Goal: Task Accomplishment & Management: Manage account settings

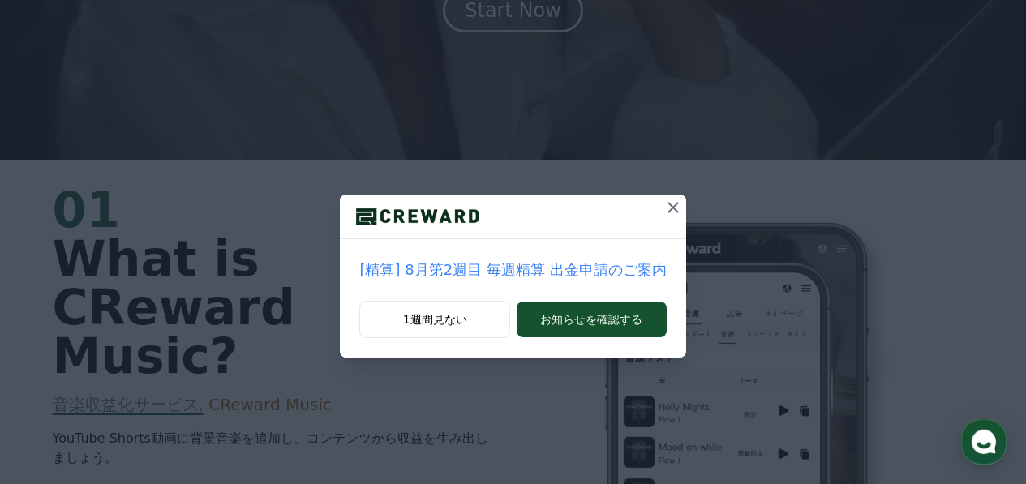
click at [663, 199] on icon at bounding box center [672, 207] width 19 height 19
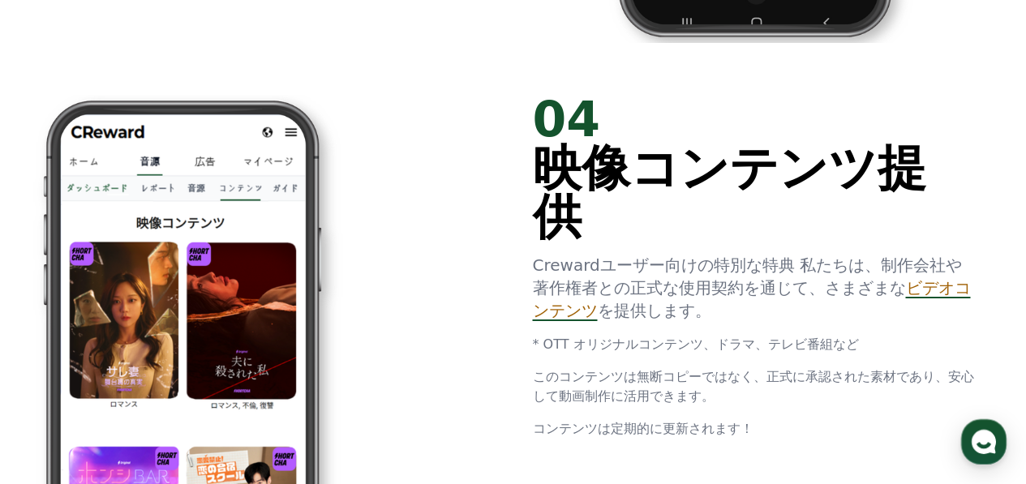
scroll to position [2920, 0]
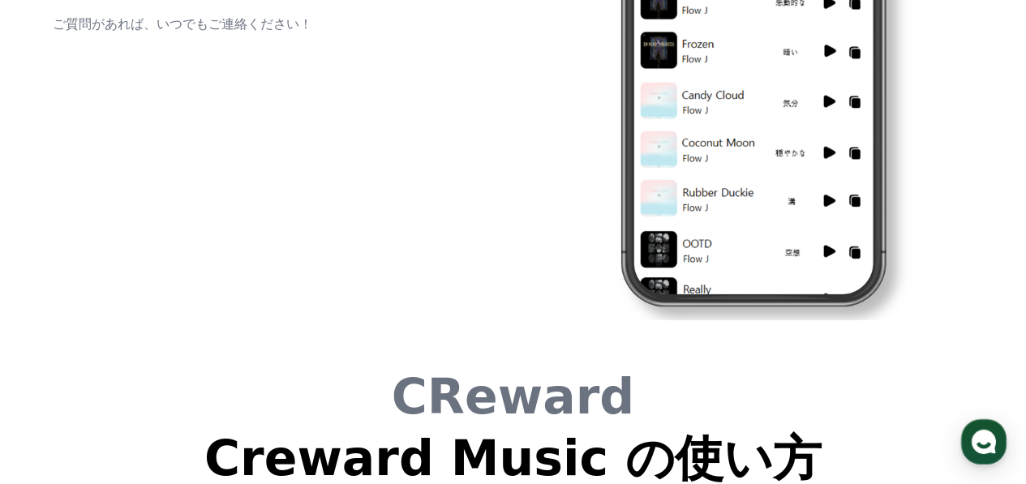
drag, startPoint x: 436, startPoint y: 261, endPoint x: 430, endPoint y: 410, distance: 148.6
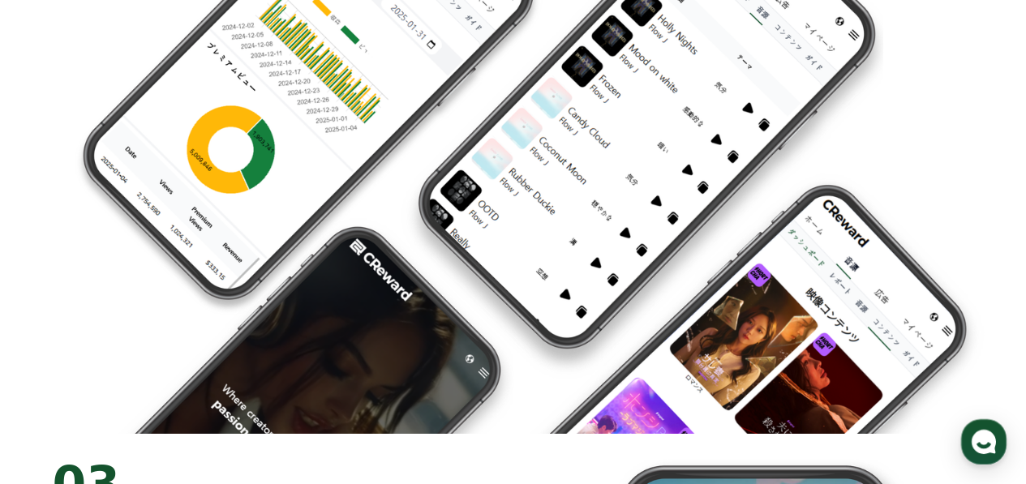
scroll to position [0, 0]
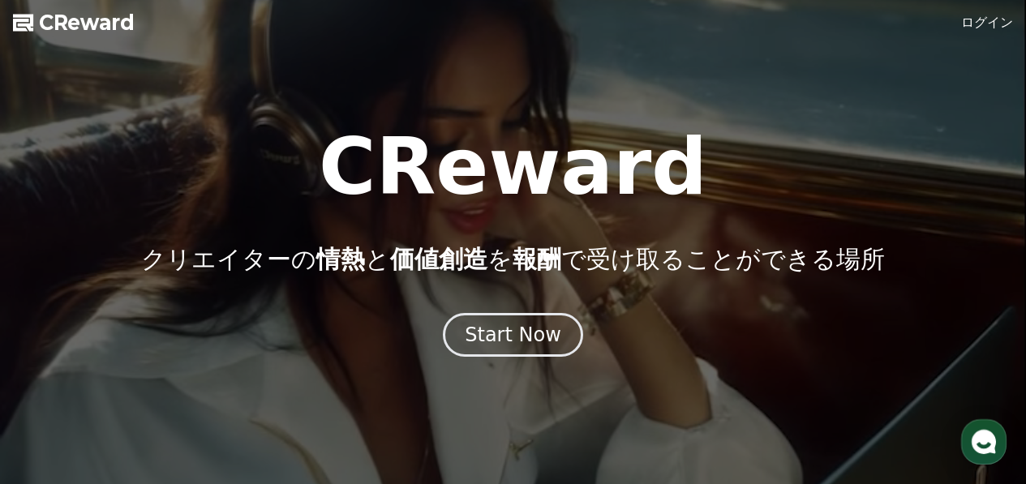
drag, startPoint x: 573, startPoint y: 253, endPoint x: 599, endPoint y: -98, distance: 352.1
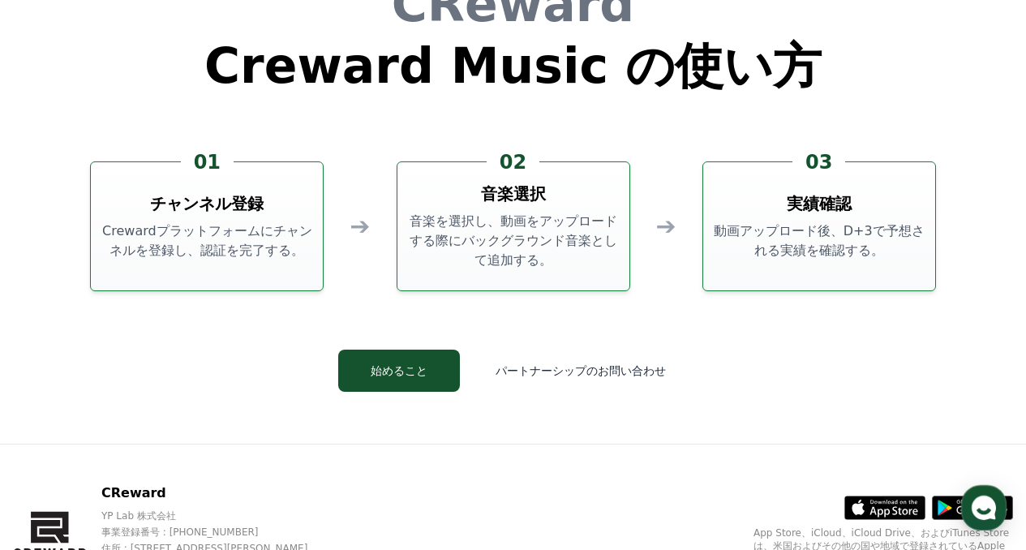
scroll to position [4380, 0]
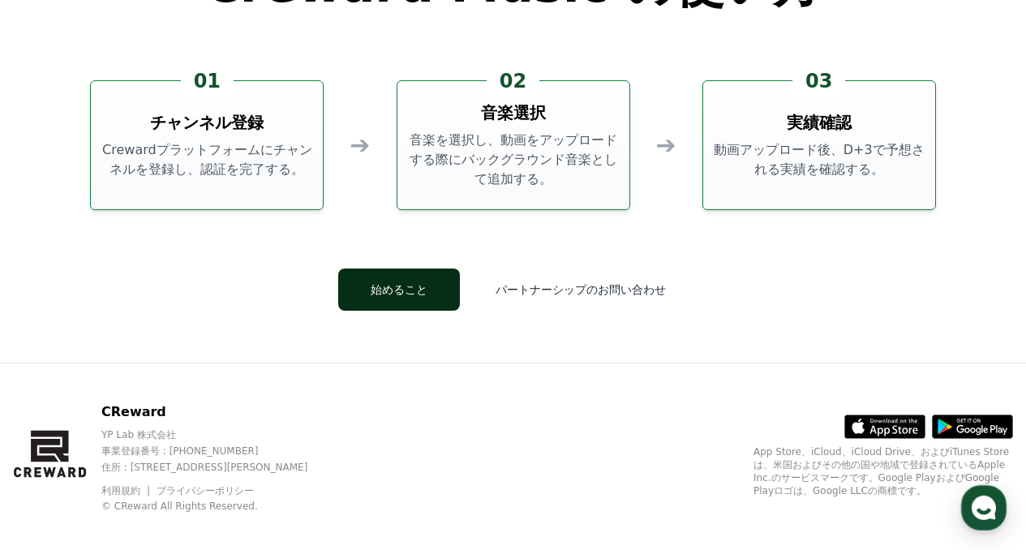
click at [436, 287] on button "始めること" at bounding box center [399, 289] width 122 height 42
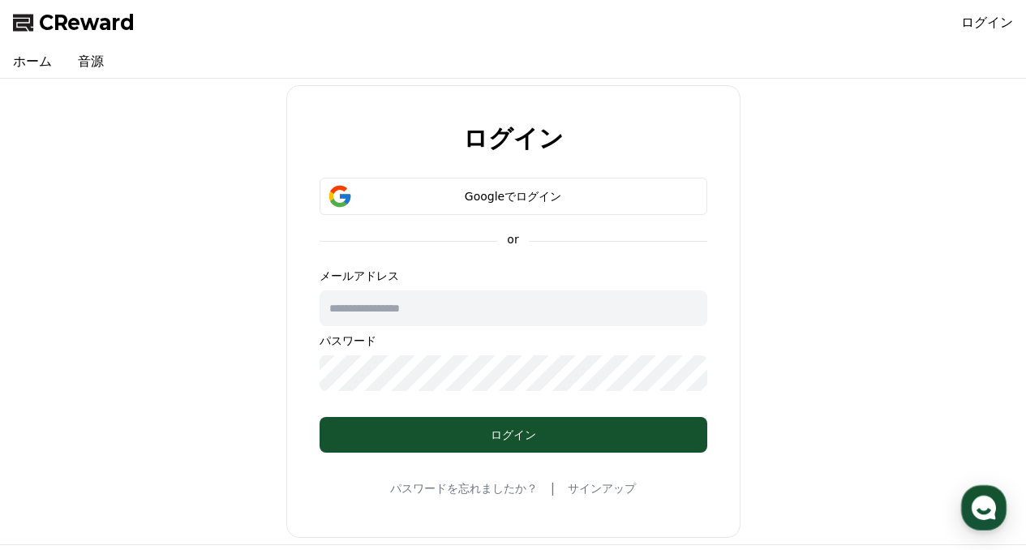
click at [443, 302] on input "text" at bounding box center [514, 308] width 388 height 36
type input "**********"
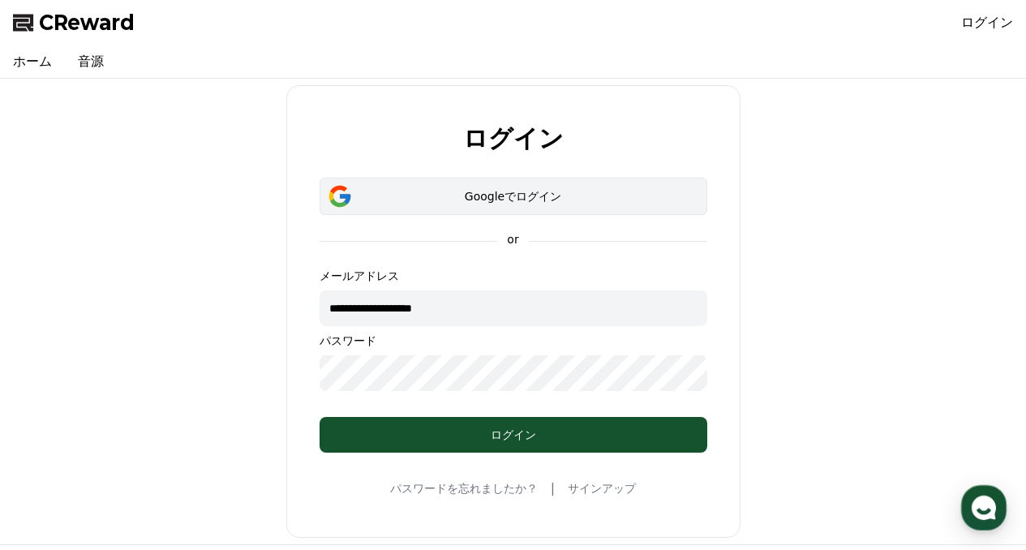
click at [495, 200] on div "Googleでログイン" at bounding box center [513, 196] width 341 height 16
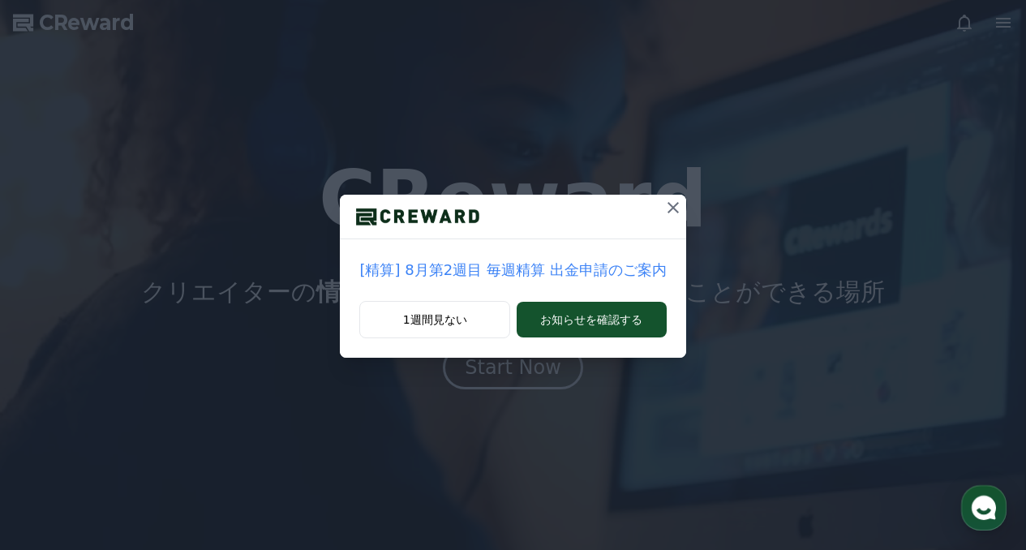
click at [669, 211] on icon at bounding box center [672, 207] width 11 height 11
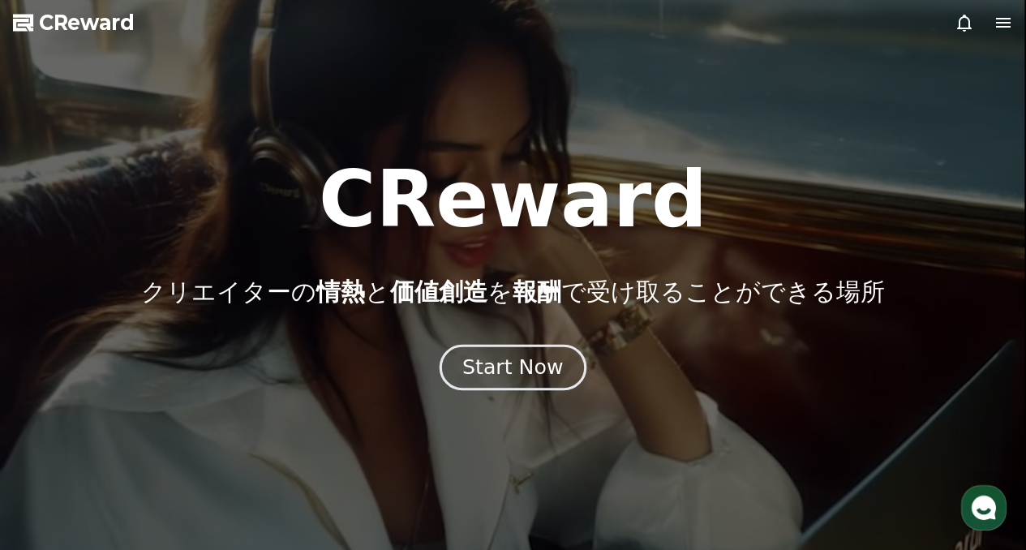
click at [544, 365] on div "Start Now" at bounding box center [512, 368] width 101 height 28
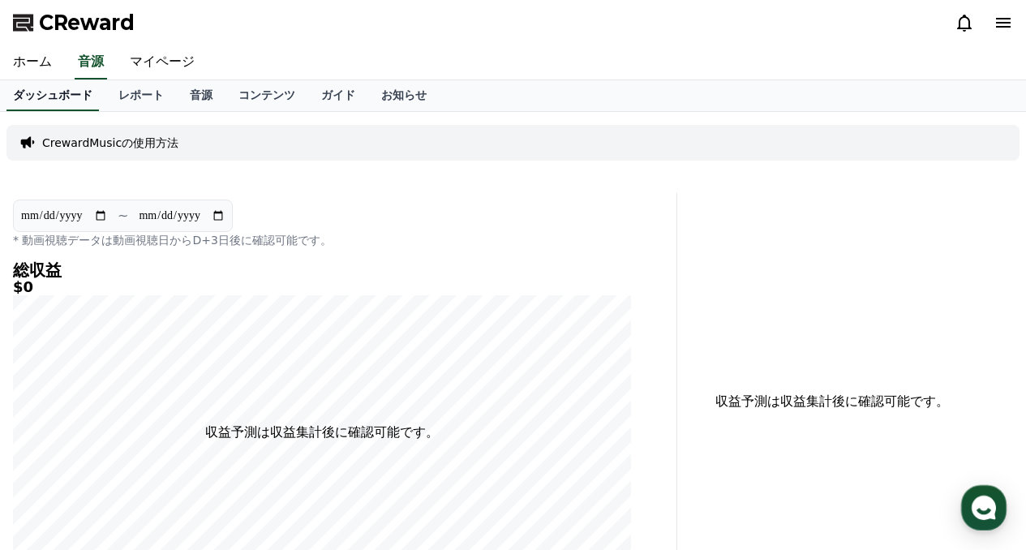
click at [46, 91] on link "ダッシュボード" at bounding box center [52, 95] width 92 height 31
click at [36, 62] on link "ホーム" at bounding box center [32, 62] width 65 height 34
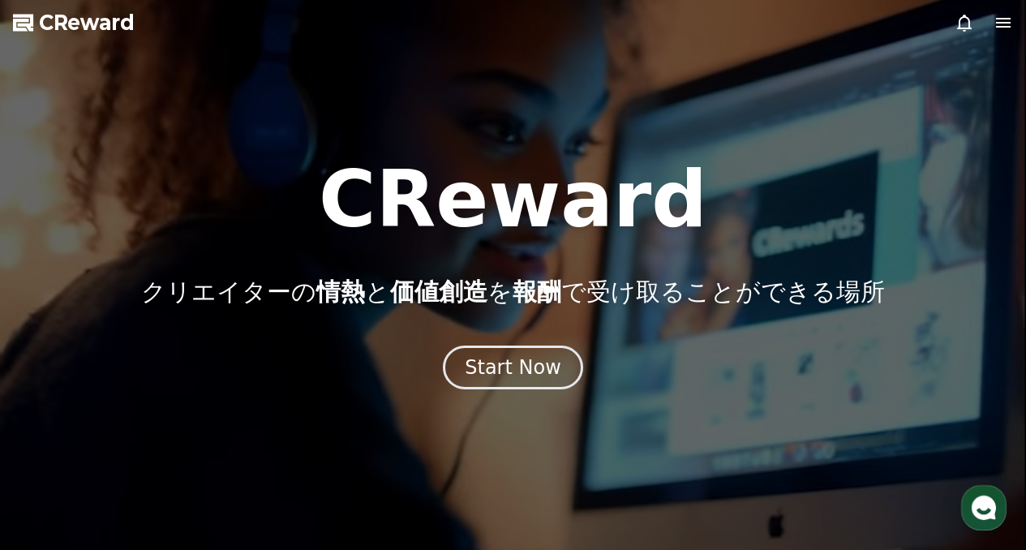
click at [998, 30] on icon at bounding box center [1003, 22] width 19 height 19
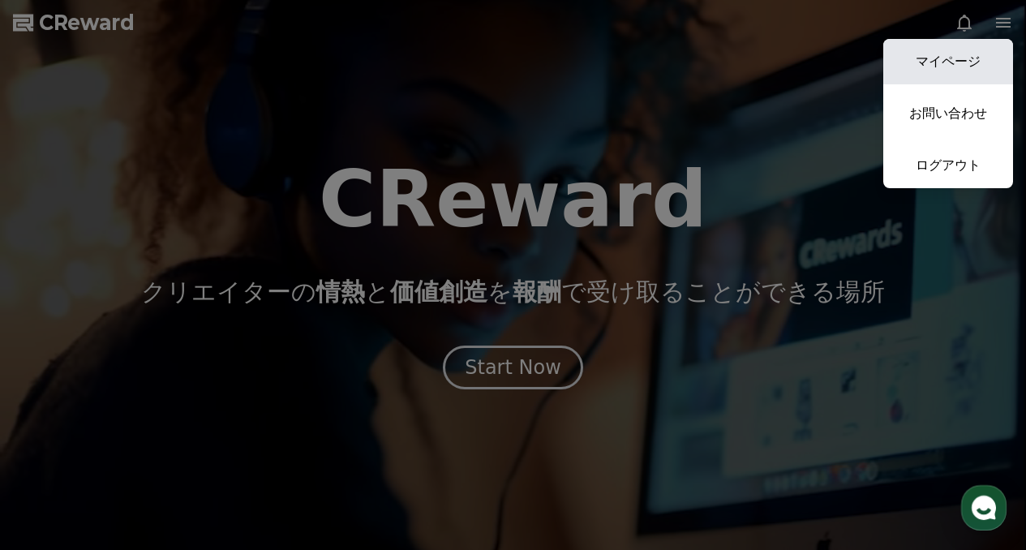
click at [968, 73] on link "マイページ" at bounding box center [948, 61] width 130 height 45
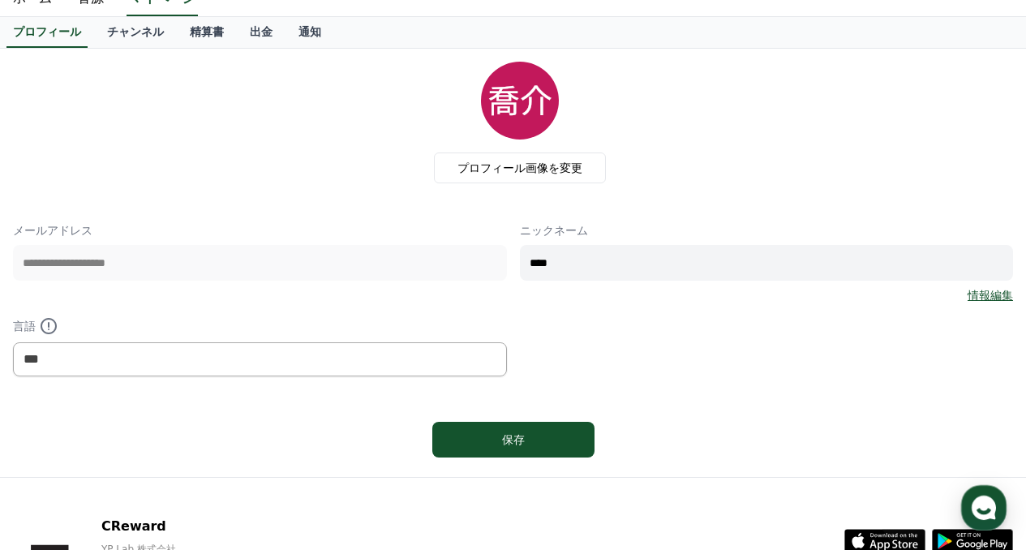
scroll to position [81, 0]
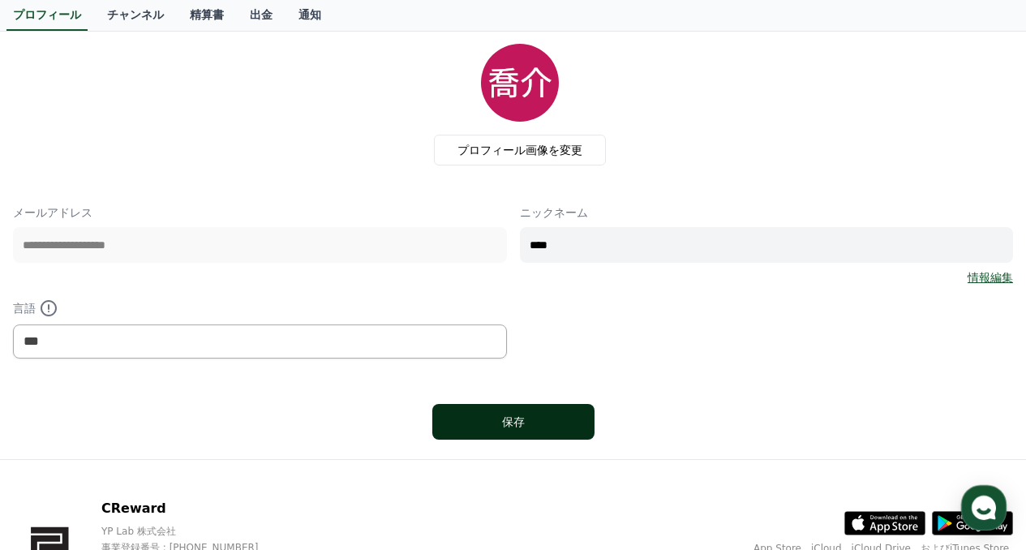
click at [495, 414] on div "保存" at bounding box center [513, 422] width 97 height 16
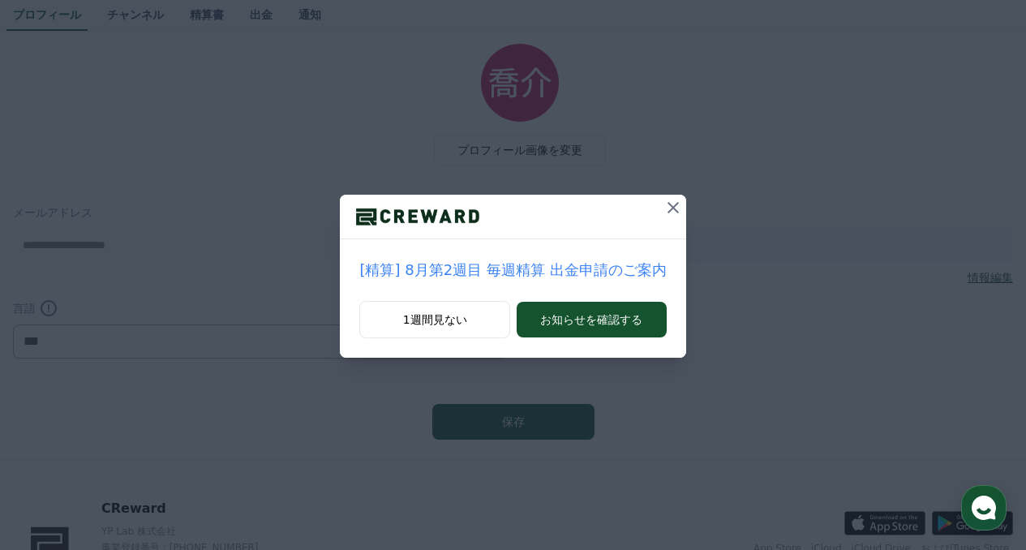
click at [663, 200] on icon at bounding box center [672, 207] width 19 height 19
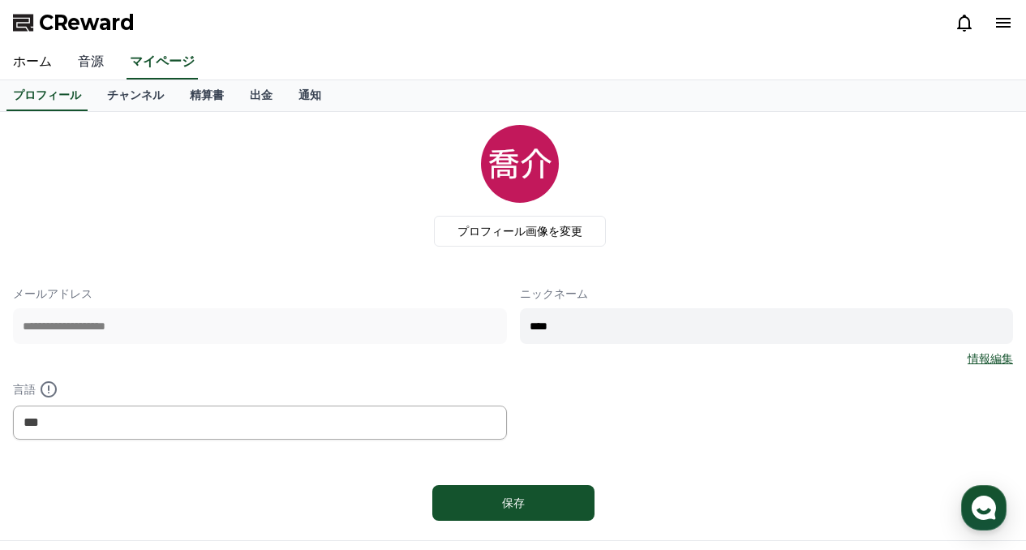
click at [67, 63] on link "音源" at bounding box center [91, 62] width 52 height 34
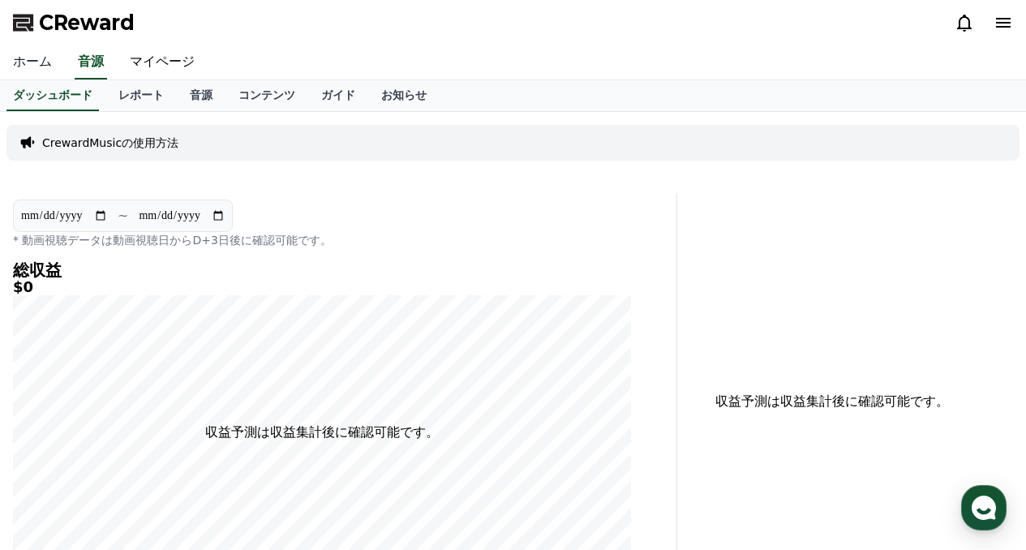
click at [33, 55] on link "ホーム" at bounding box center [32, 62] width 65 height 34
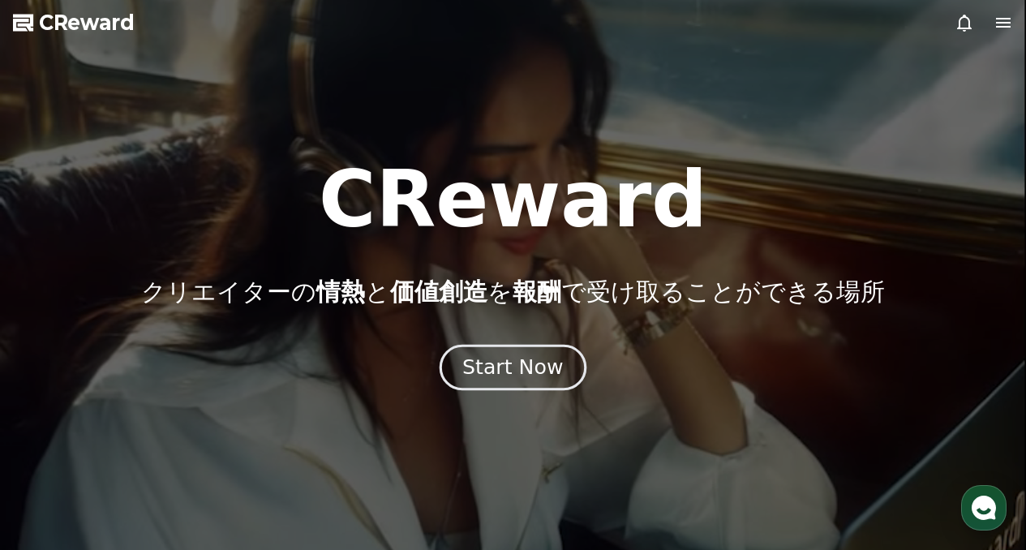
click at [538, 368] on div "Start Now" at bounding box center [512, 368] width 101 height 28
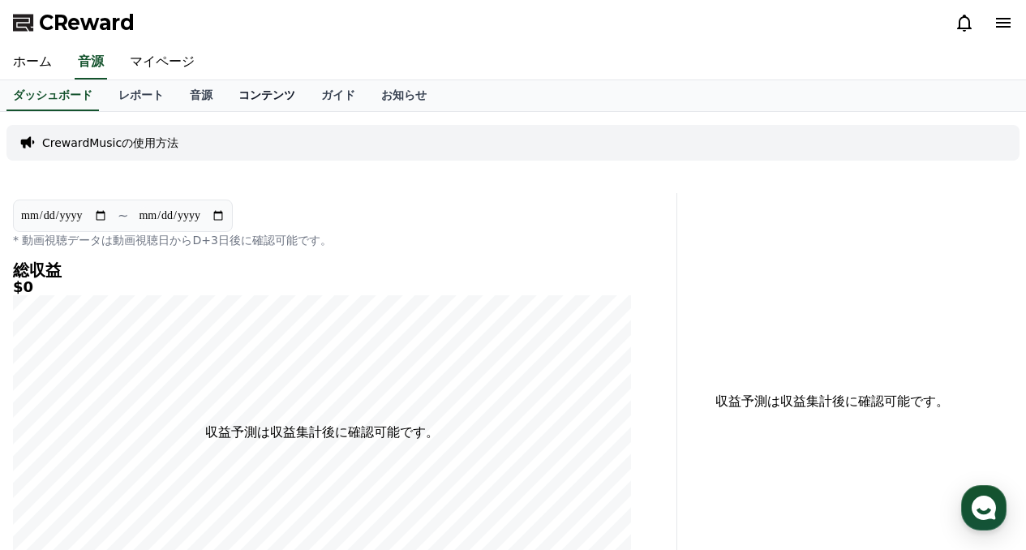
click at [230, 82] on link "コンテンツ" at bounding box center [266, 95] width 83 height 31
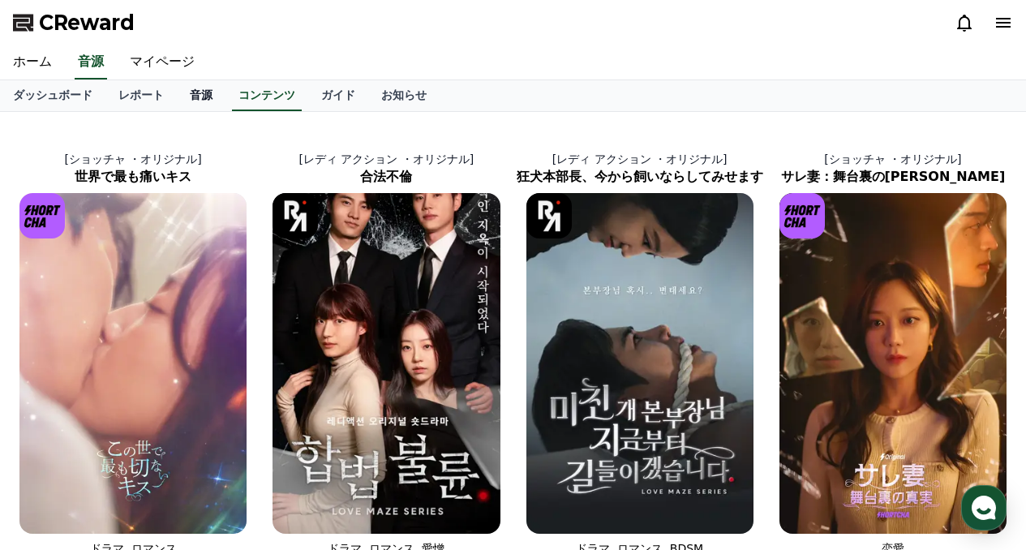
click at [177, 90] on link "音源" at bounding box center [201, 95] width 49 height 31
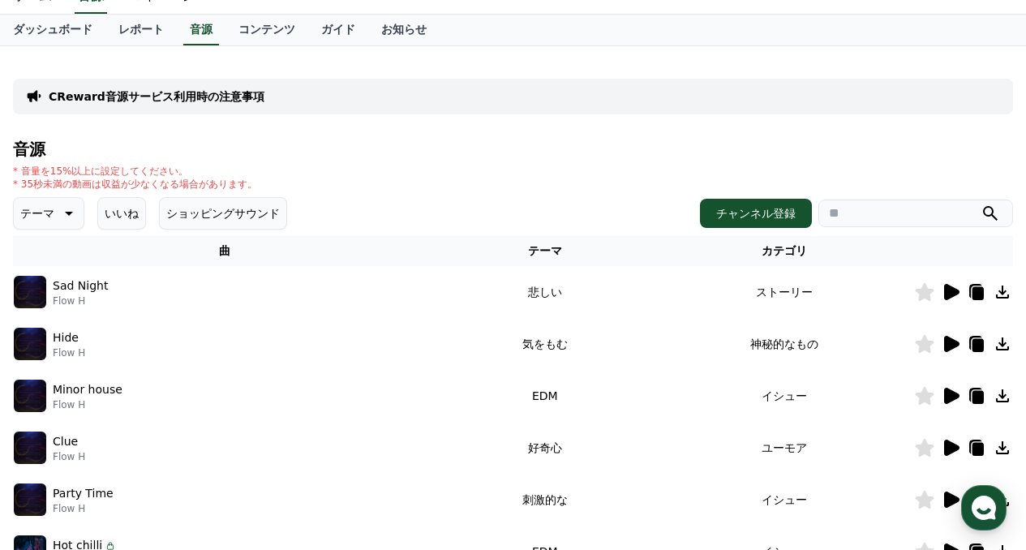
scroll to position [81, 0]
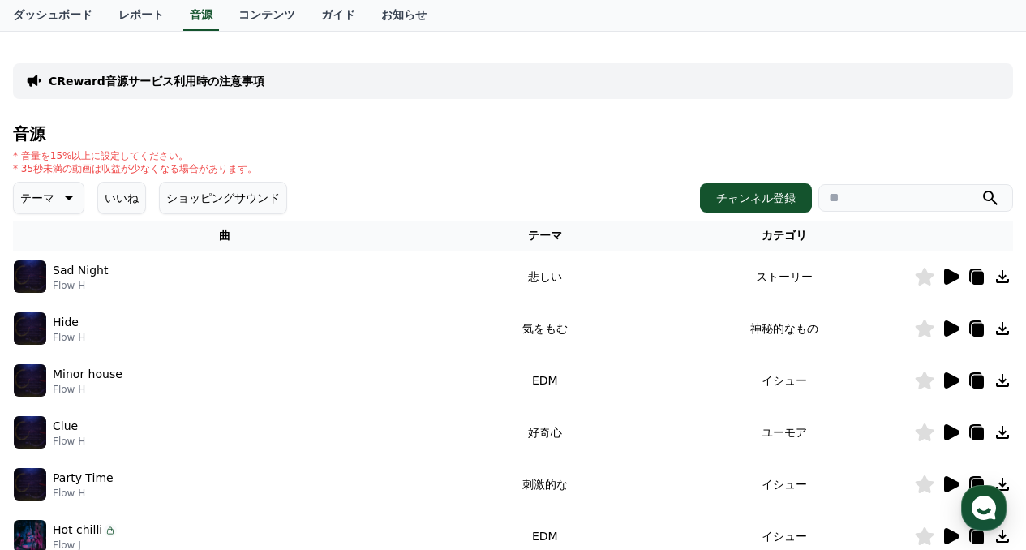
click at [950, 277] on icon at bounding box center [951, 276] width 15 height 16
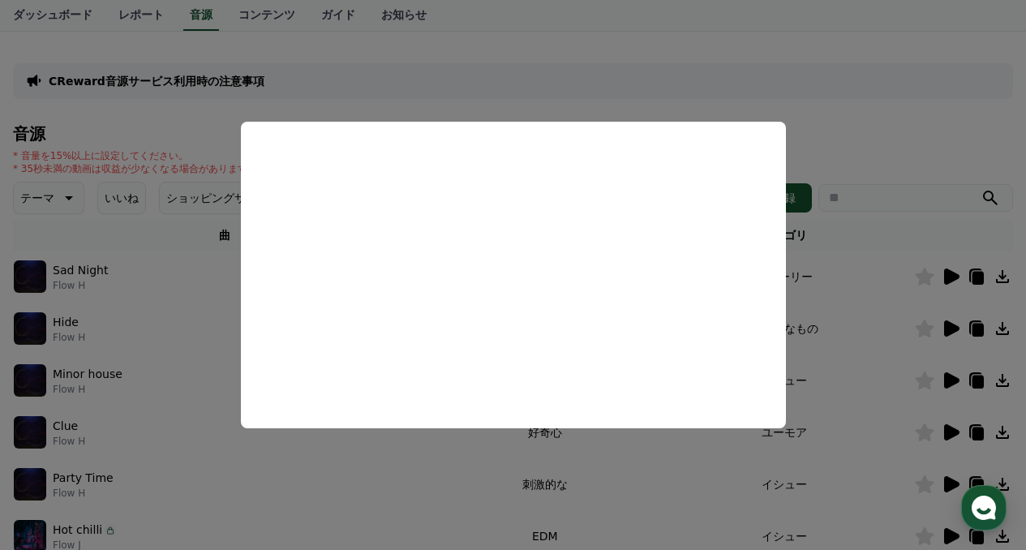
click at [810, 151] on button "close modal" at bounding box center [513, 275] width 1026 height 550
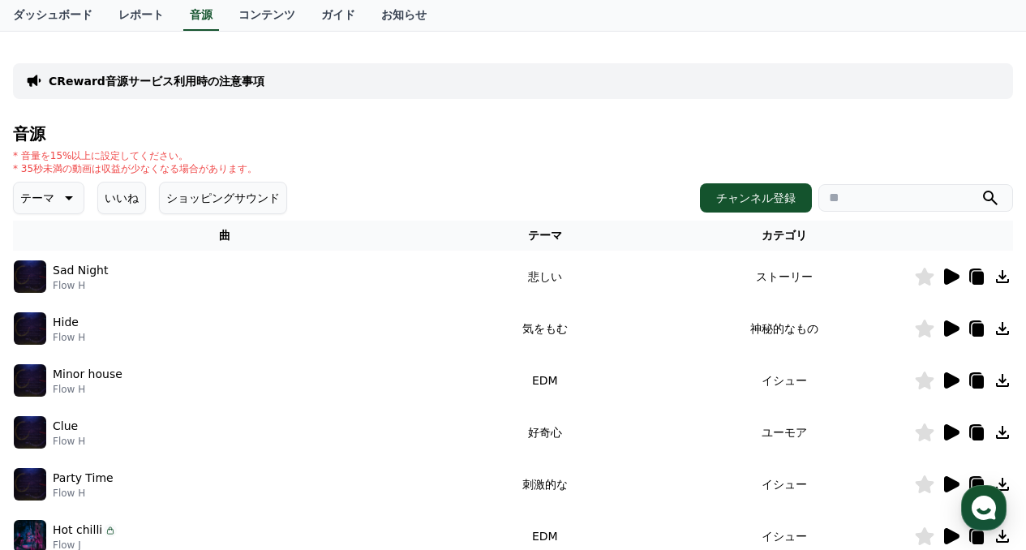
click at [957, 336] on icon at bounding box center [950, 328] width 19 height 19
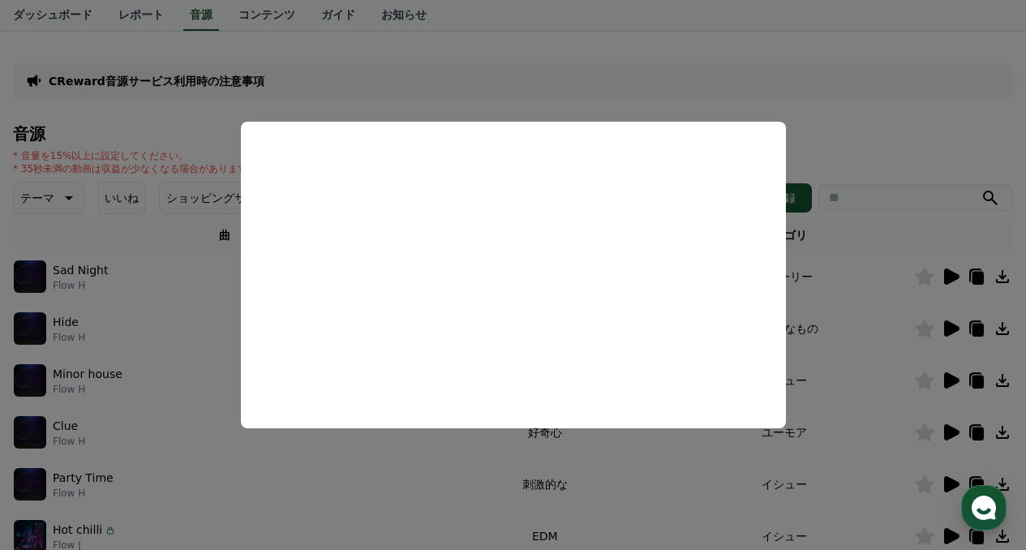
click at [855, 167] on button "close modal" at bounding box center [513, 275] width 1026 height 550
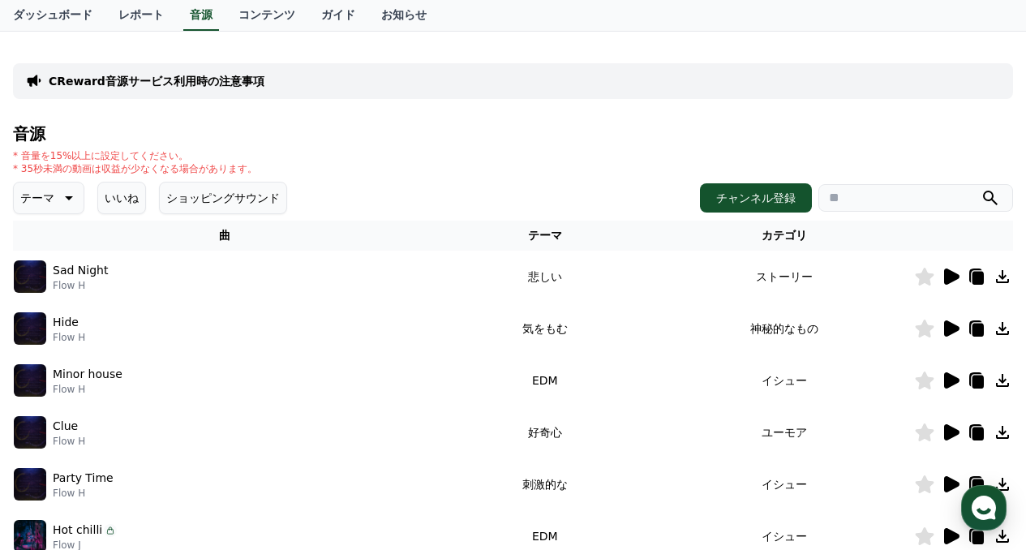
click at [952, 336] on icon at bounding box center [950, 328] width 19 height 19
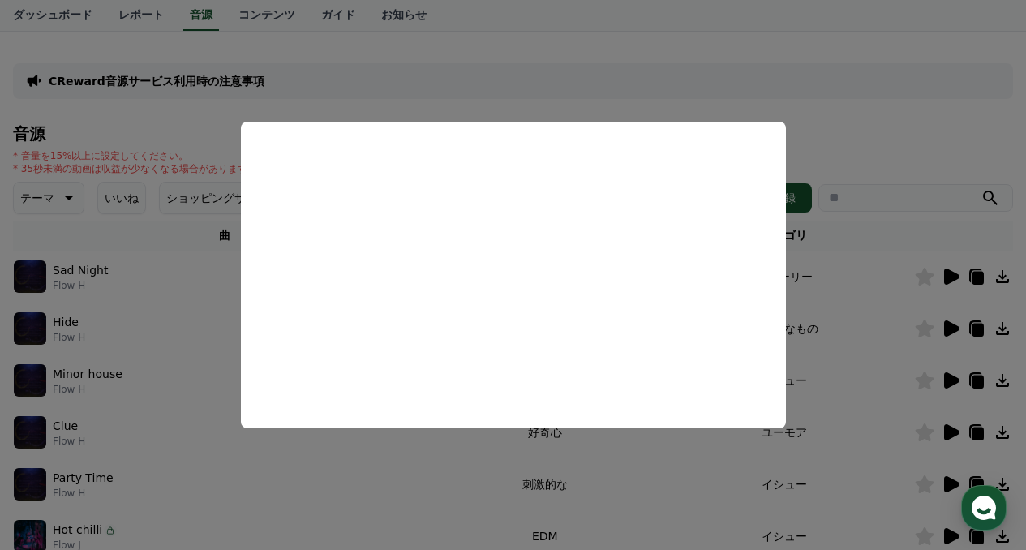
click at [855, 135] on button "close modal" at bounding box center [513, 275] width 1026 height 550
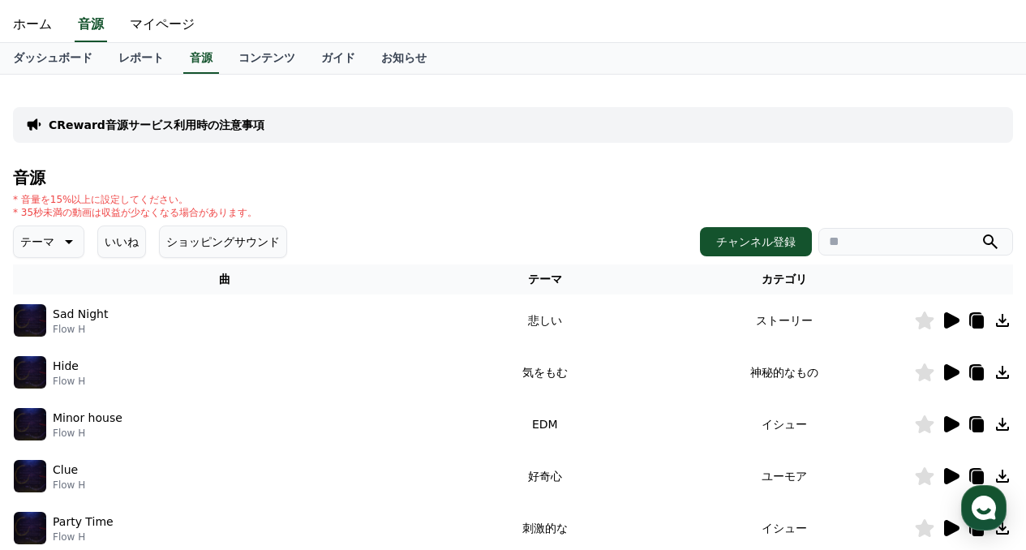
scroll to position [0, 0]
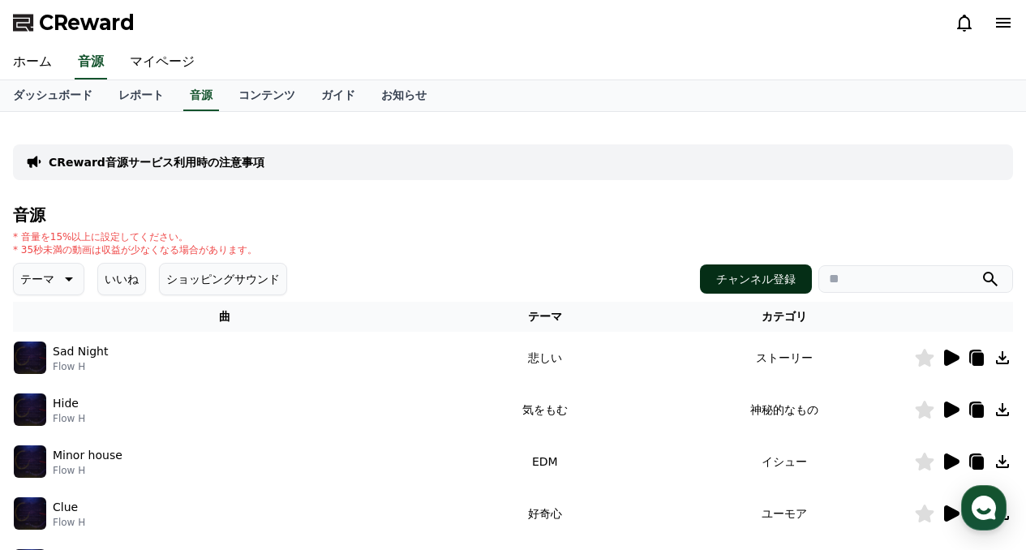
click at [755, 286] on button "チャンネル登録" at bounding box center [756, 278] width 112 height 29
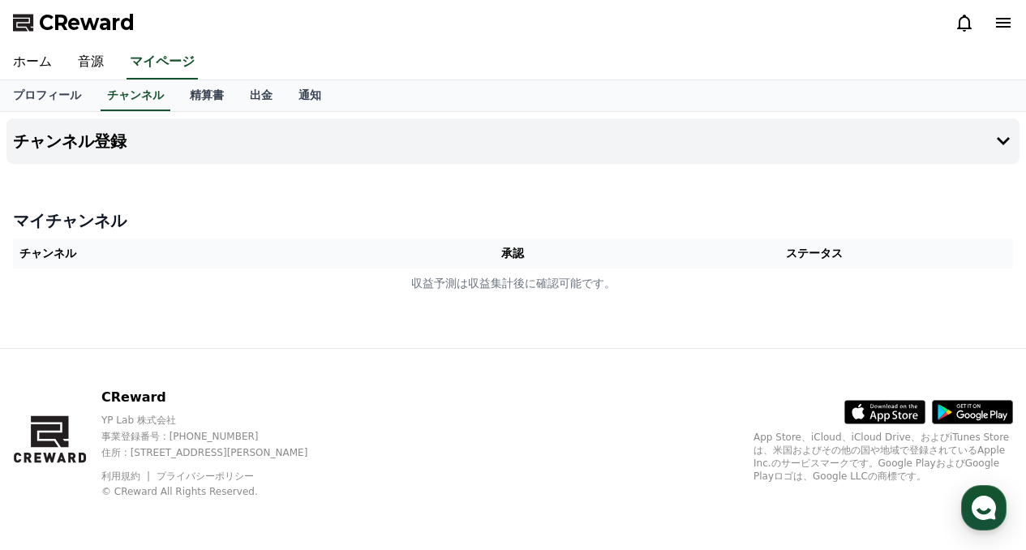
click at [526, 253] on th "承認" at bounding box center [513, 253] width 204 height 30
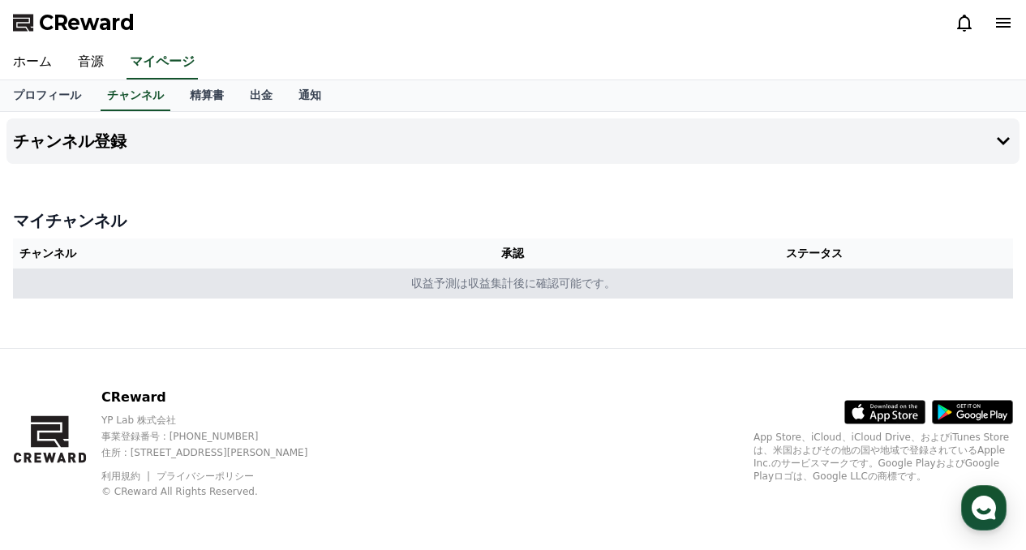
click at [520, 285] on td "収益予測は収益集計後に確認可能です。" at bounding box center [513, 283] width 1000 height 30
click at [503, 281] on td "収益予測は収益集計後に確認可能です。" at bounding box center [513, 283] width 1000 height 30
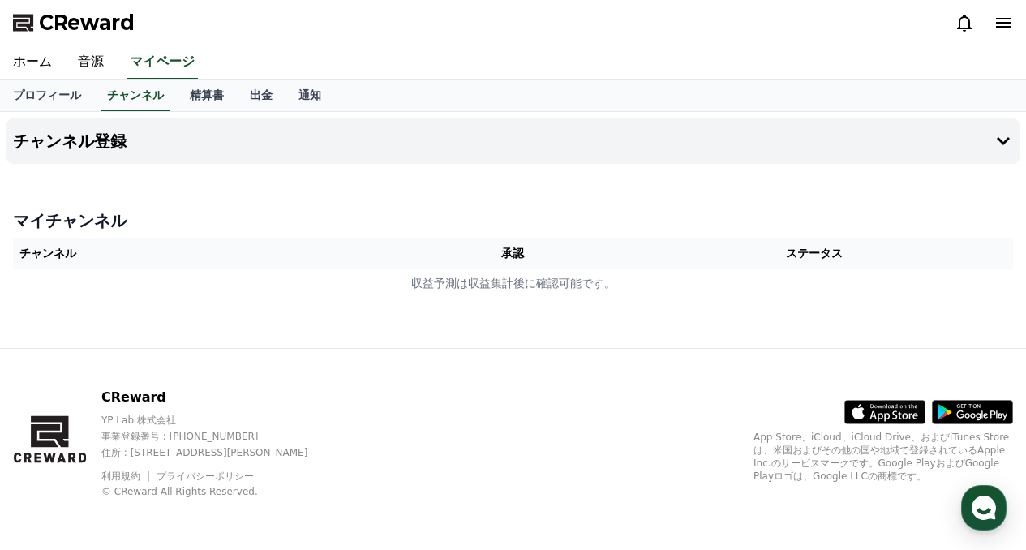
click at [50, 251] on th "チャンネル" at bounding box center [212, 253] width 398 height 30
click at [48, 225] on h4 "マイチャンネル" at bounding box center [513, 220] width 1000 height 23
click at [88, 208] on div "マイチャンネル チャンネル 承認 ステータス 収益予測は収益集計後に確認可能です。" at bounding box center [512, 254] width 1013 height 102
click at [75, 142] on h4 "チャンネル登録" at bounding box center [70, 141] width 114 height 18
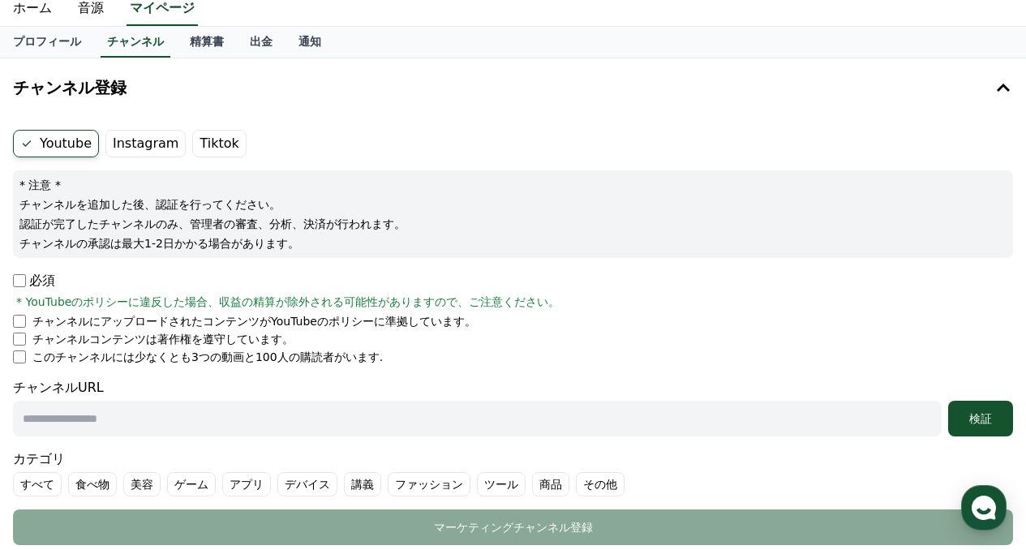
scroll to position [81, 0]
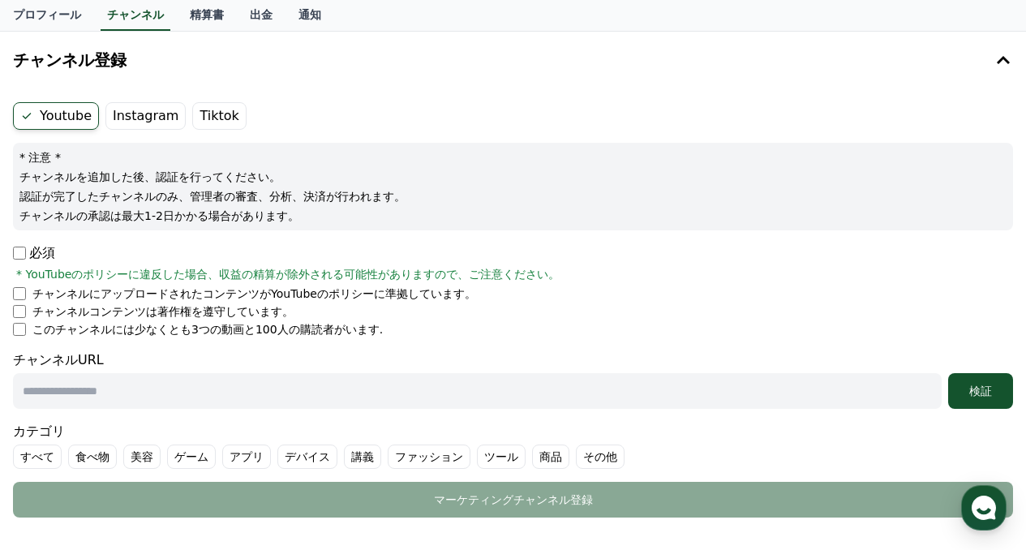
click at [37, 247] on p "必須" at bounding box center [34, 252] width 42 height 19
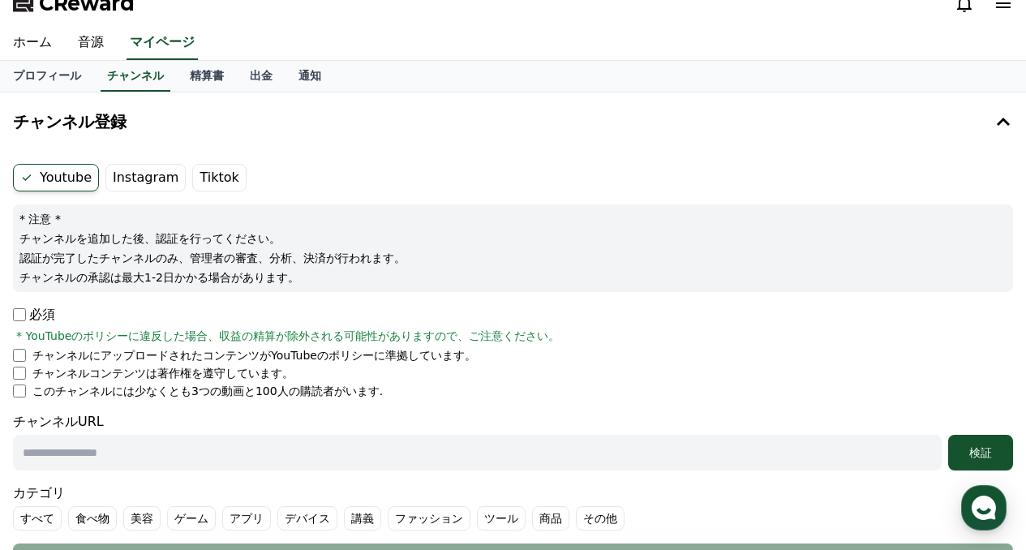
scroll to position [0, 0]
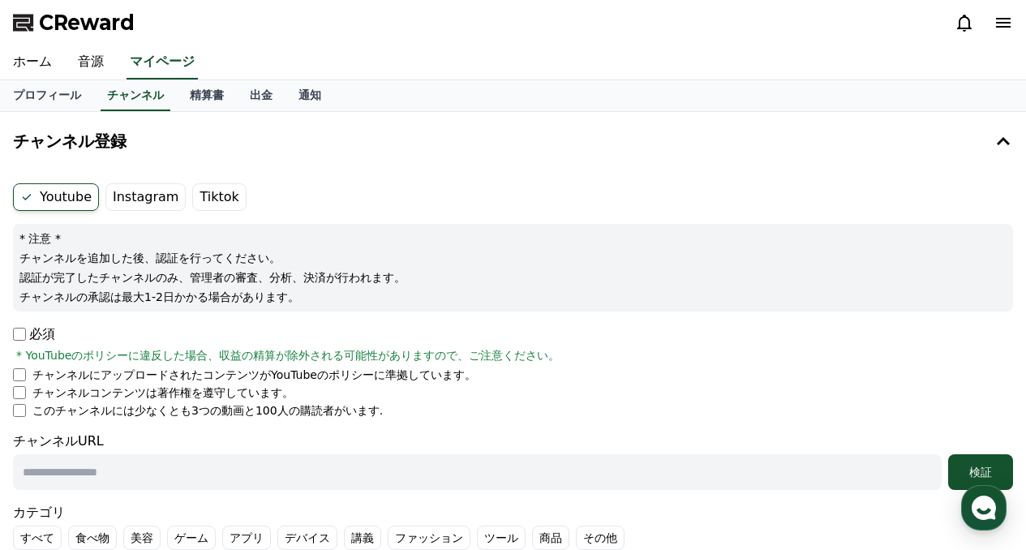
click at [138, 190] on label "Instagram" at bounding box center [145, 197] width 80 height 28
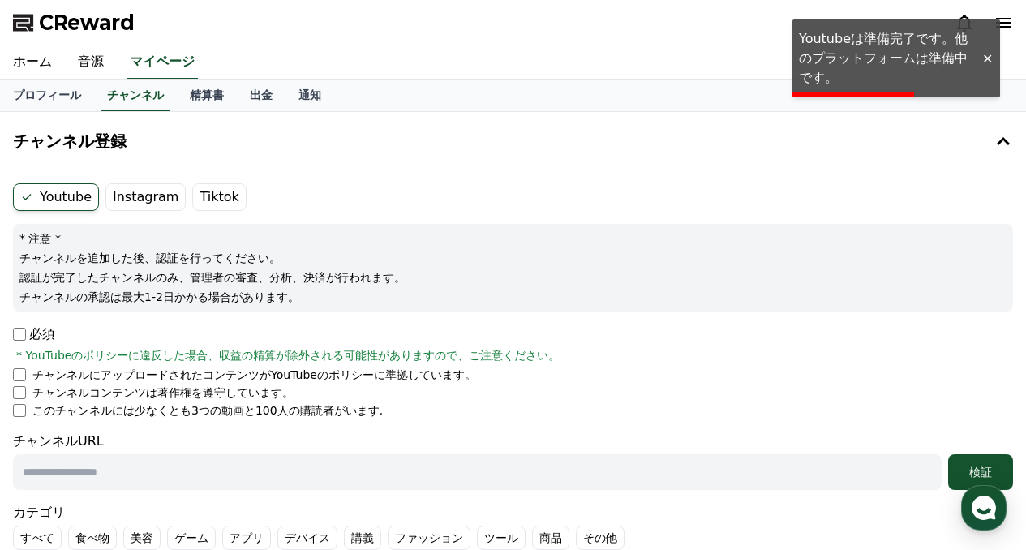
click at [996, 51] on div at bounding box center [987, 58] width 26 height 15
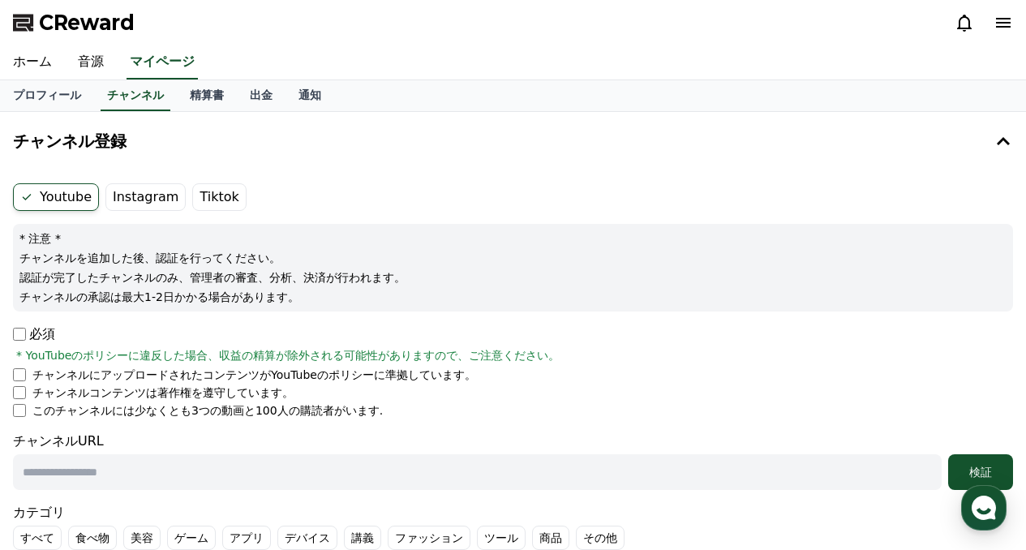
click at [21, 419] on form "Youtube Instagram Tiktok * 注意 * チャンネルを追加した後、認証を行ってください。 認証が完了したチャンネルのみ、管理者の審査、分…" at bounding box center [513, 390] width 1000 height 415
click at [88, 478] on input "text" at bounding box center [477, 472] width 929 height 36
paste input "**********"
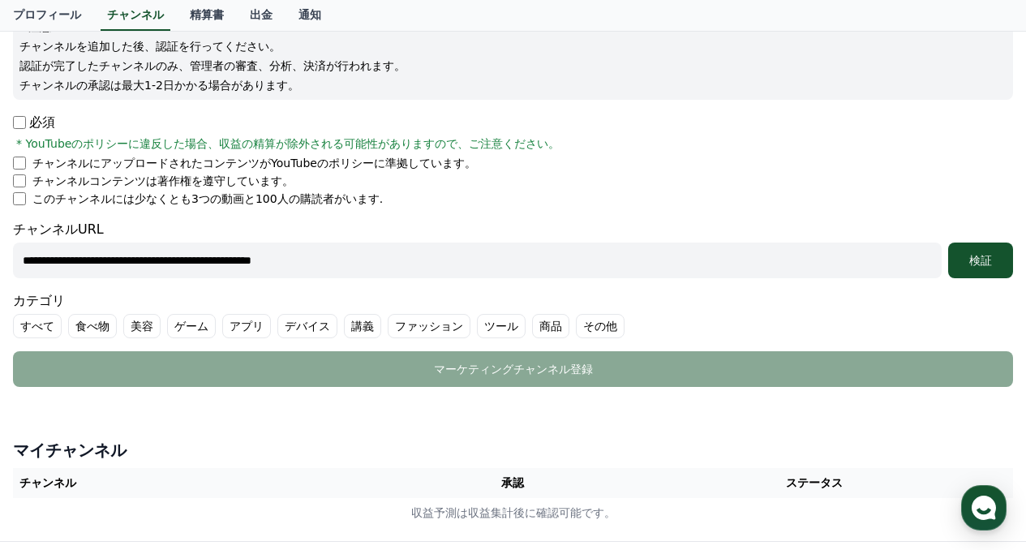
scroll to position [243, 0]
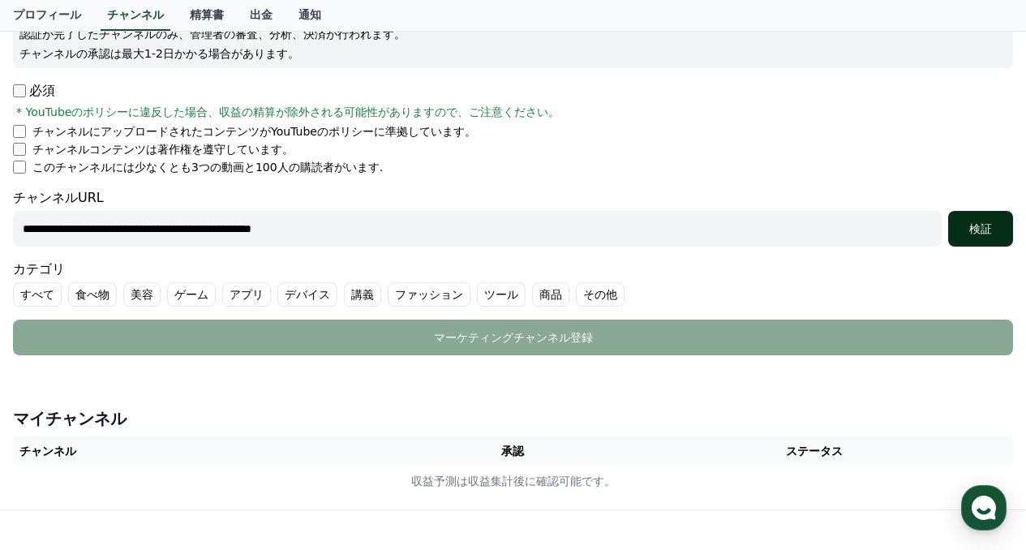
type input "**********"
click at [995, 218] on button "検証" at bounding box center [980, 229] width 65 height 36
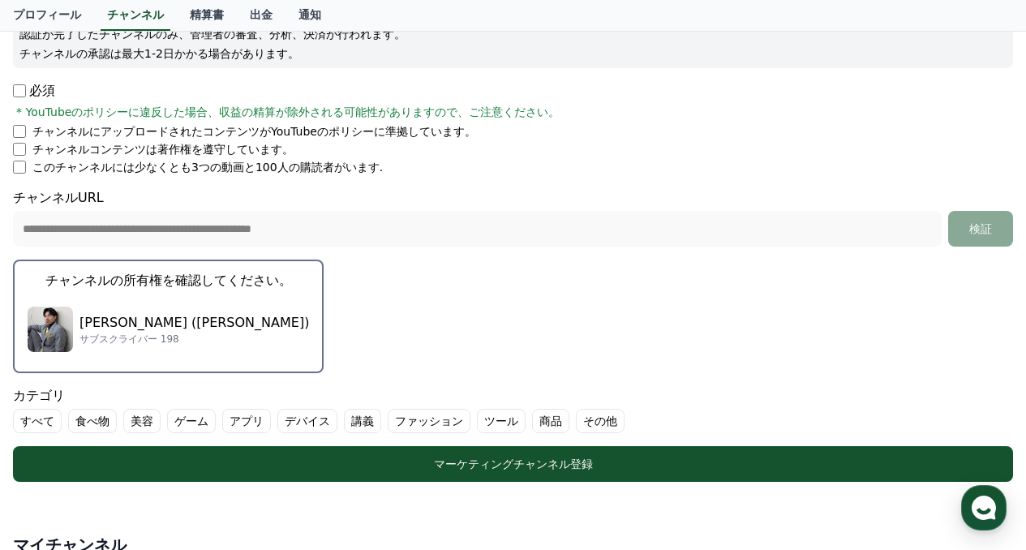
click at [157, 332] on div "喜助 (Kisuke) サブスクライバー 198" at bounding box center [168, 329] width 281 height 65
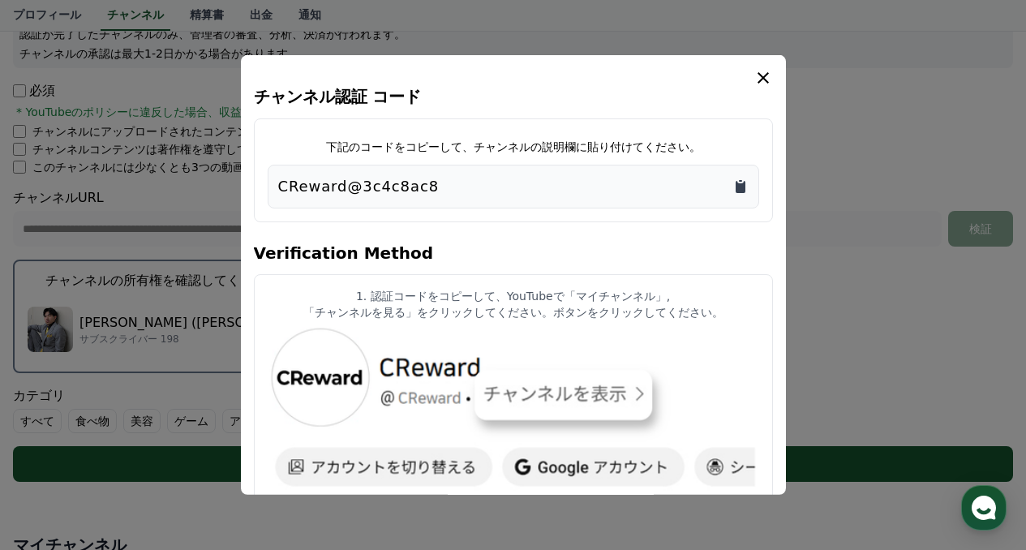
click at [745, 182] on icon "Copy to clipboard" at bounding box center [740, 186] width 16 height 16
click at [766, 75] on icon "modal" at bounding box center [763, 77] width 11 height 11
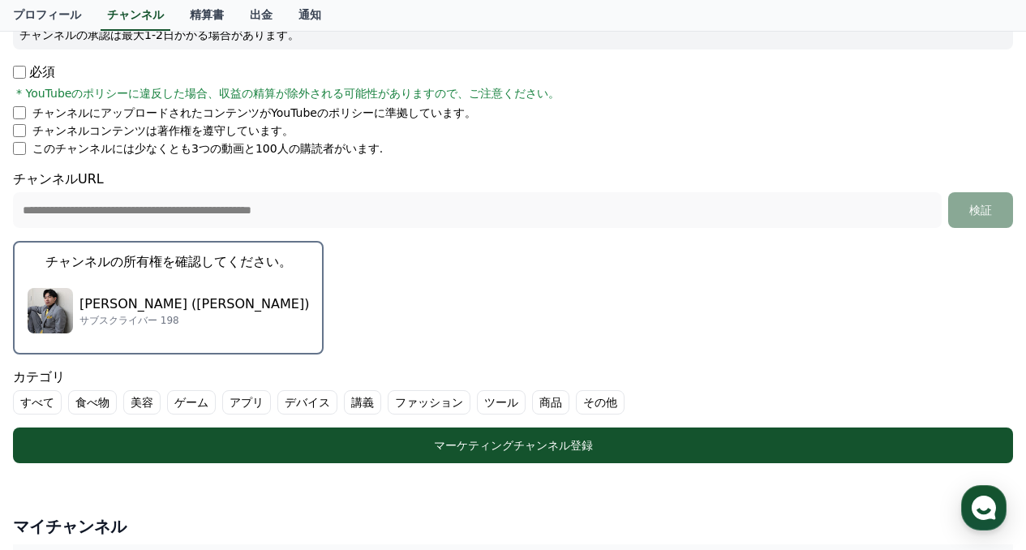
scroll to position [243, 0]
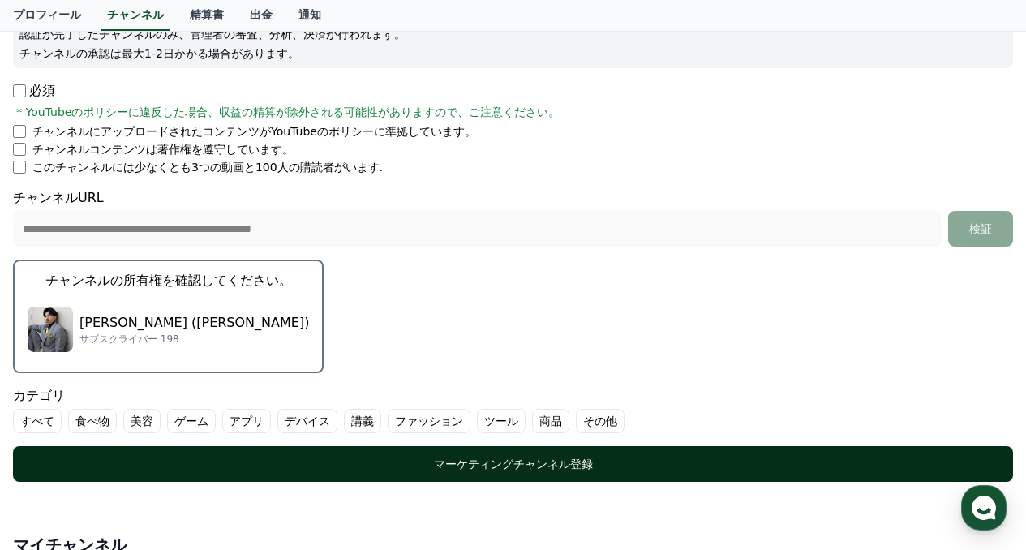
click at [562, 473] on button "マーケティングチャンネル登録" at bounding box center [513, 464] width 1000 height 36
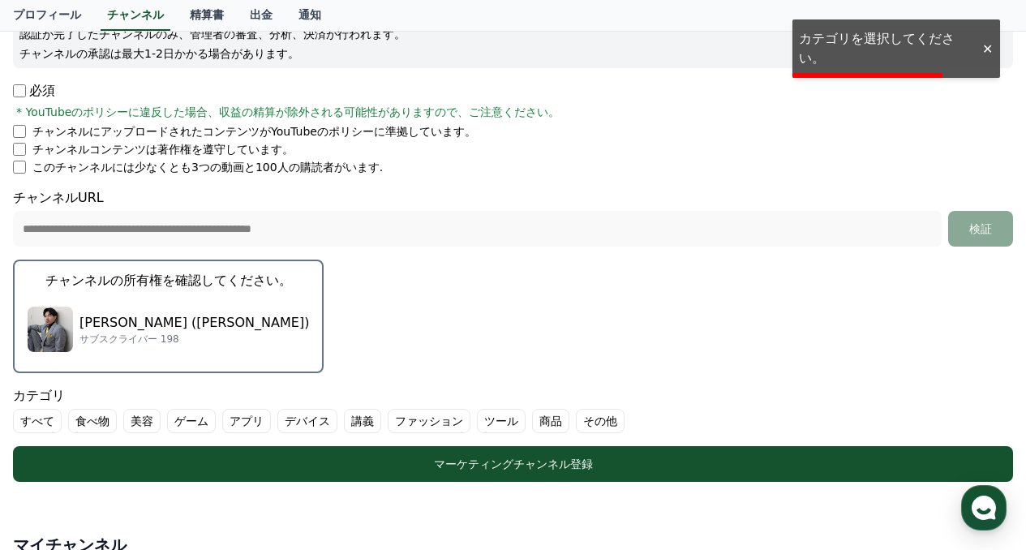
click at [987, 47] on div at bounding box center [987, 48] width 26 height 15
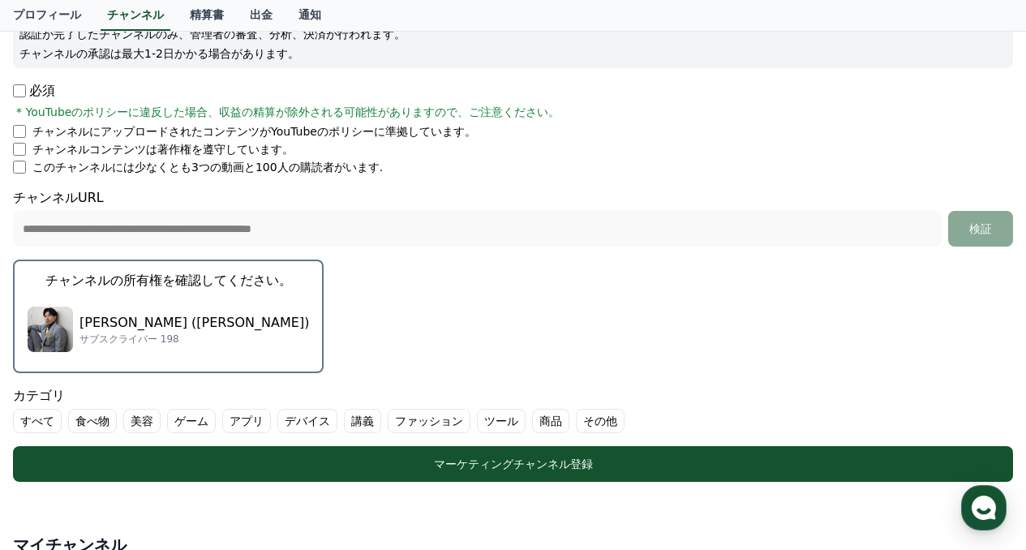
click at [576, 418] on label "その他" at bounding box center [600, 421] width 49 height 24
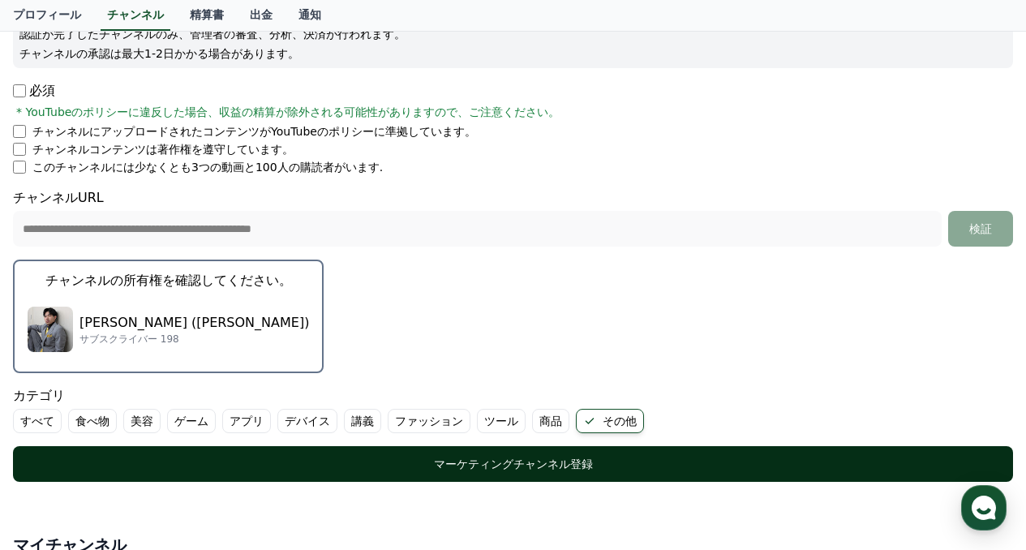
click at [532, 470] on div "マーケティングチャンネル登録" at bounding box center [512, 464] width 935 height 16
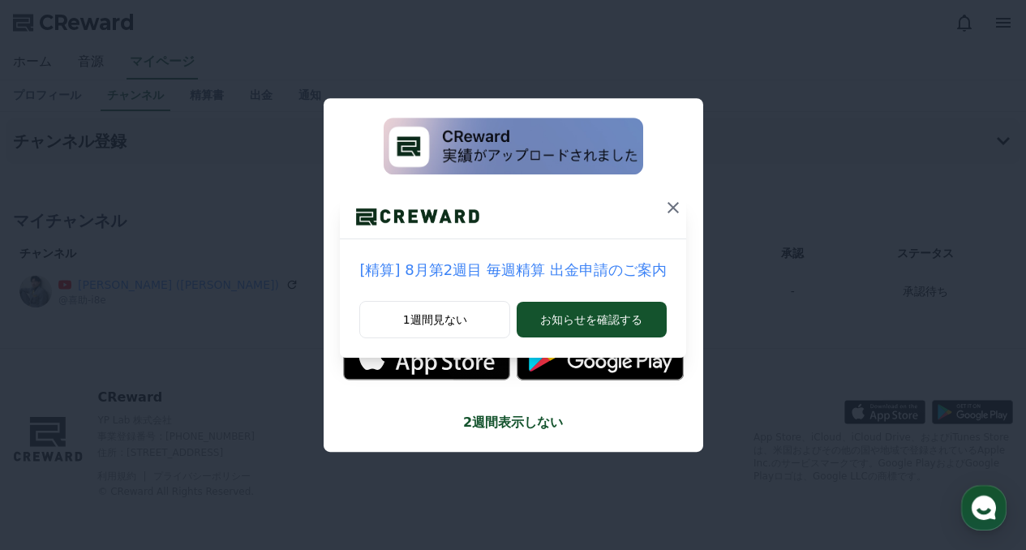
click at [667, 205] on icon at bounding box center [672, 207] width 11 height 11
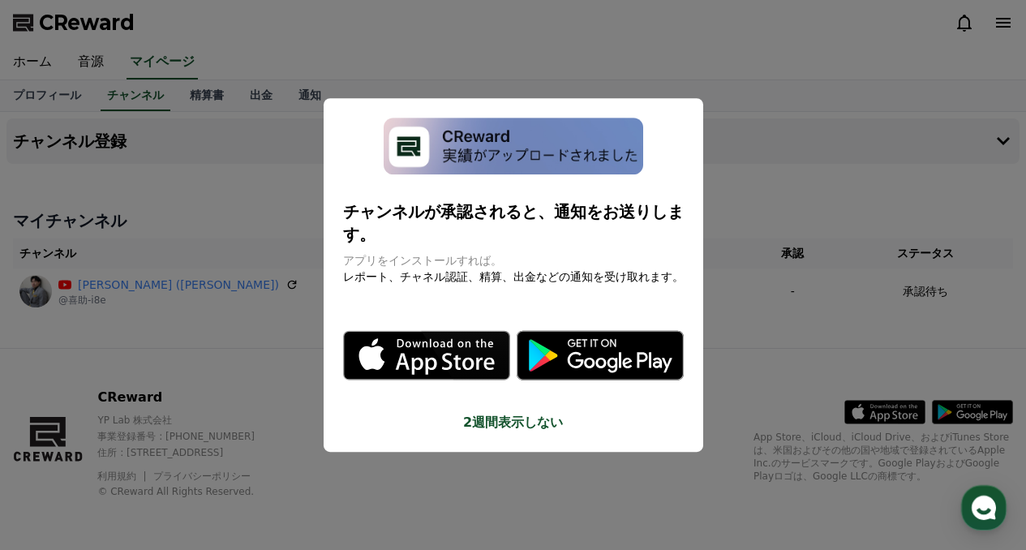
click at [603, 330] on icon "modal" at bounding box center [600, 354] width 167 height 49
click at [813, 195] on button "close modal" at bounding box center [513, 275] width 1026 height 550
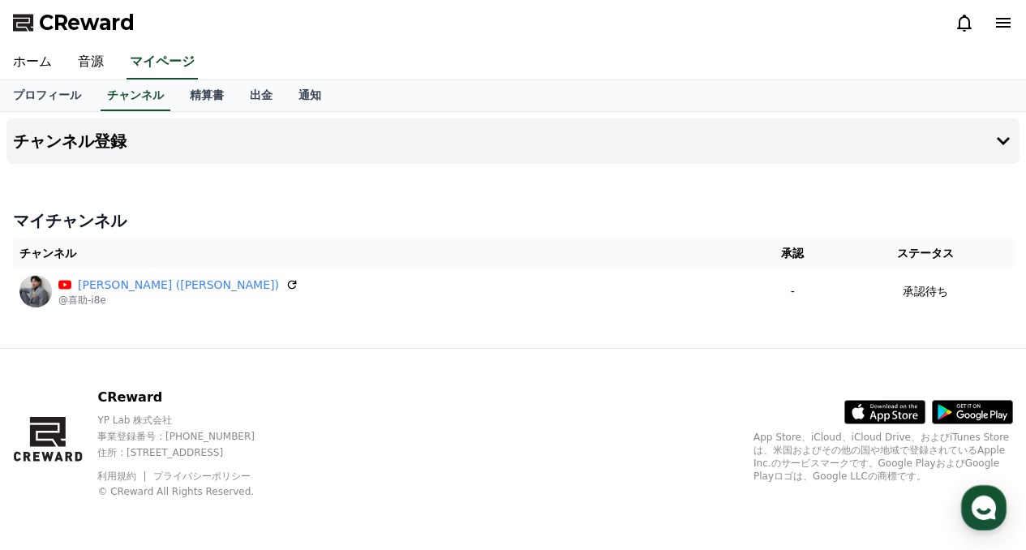
click at [649, 62] on div "ホーム 音源 マイページ" at bounding box center [513, 62] width 1026 height 34
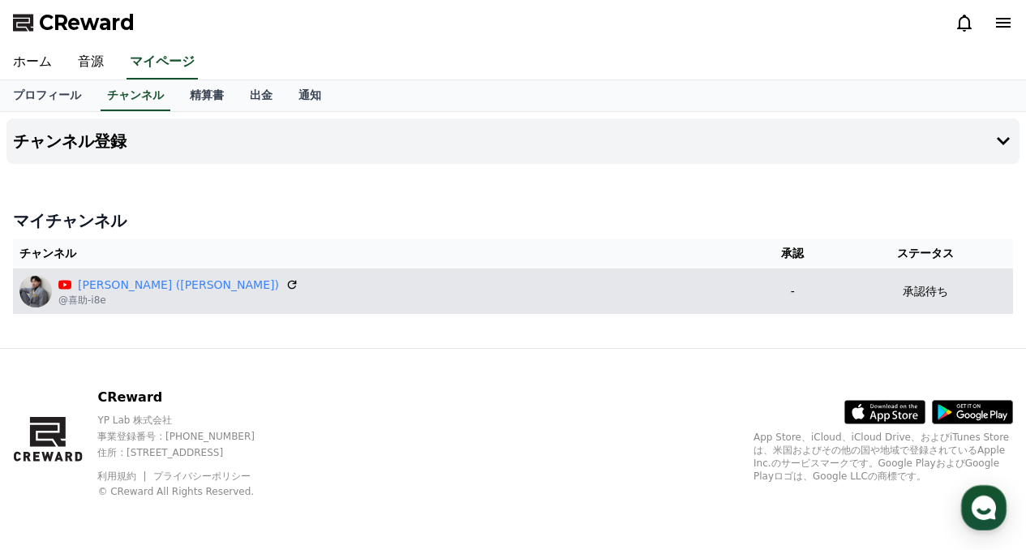
click at [972, 298] on div "承認待ち" at bounding box center [925, 291] width 162 height 17
click at [903, 294] on p "承認待ち" at bounding box center [925, 291] width 45 height 17
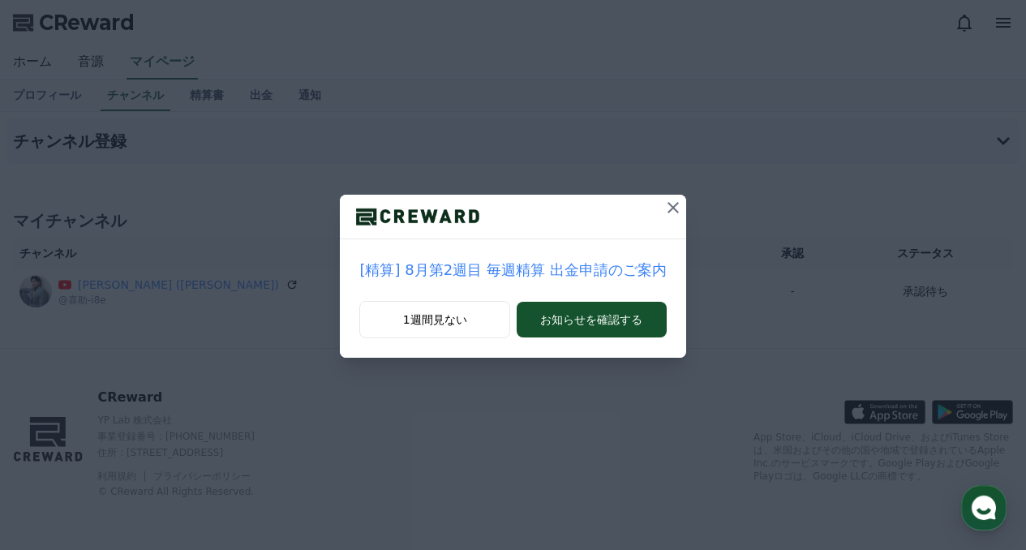
click at [667, 204] on icon at bounding box center [672, 207] width 19 height 19
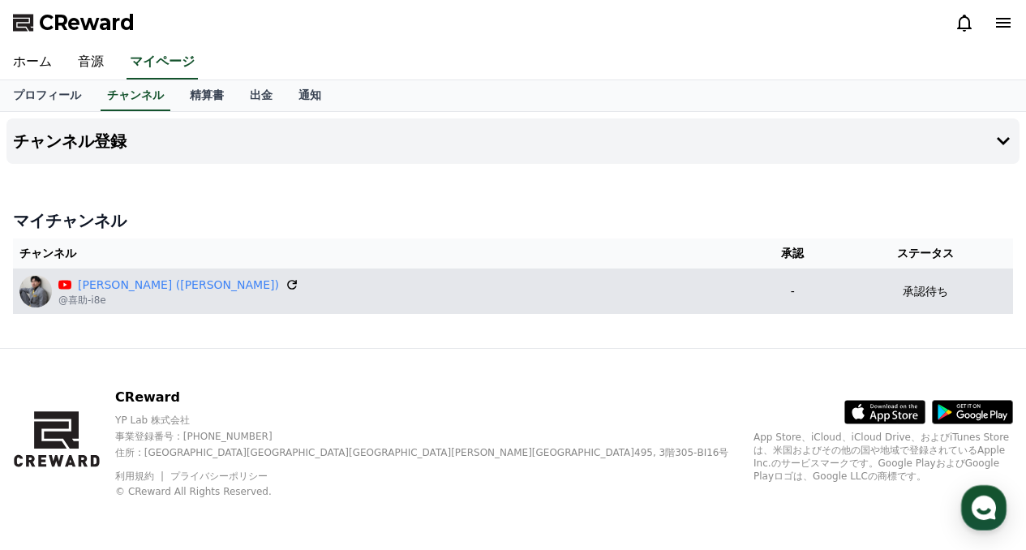
click at [287, 280] on icon at bounding box center [292, 285] width 10 height 10
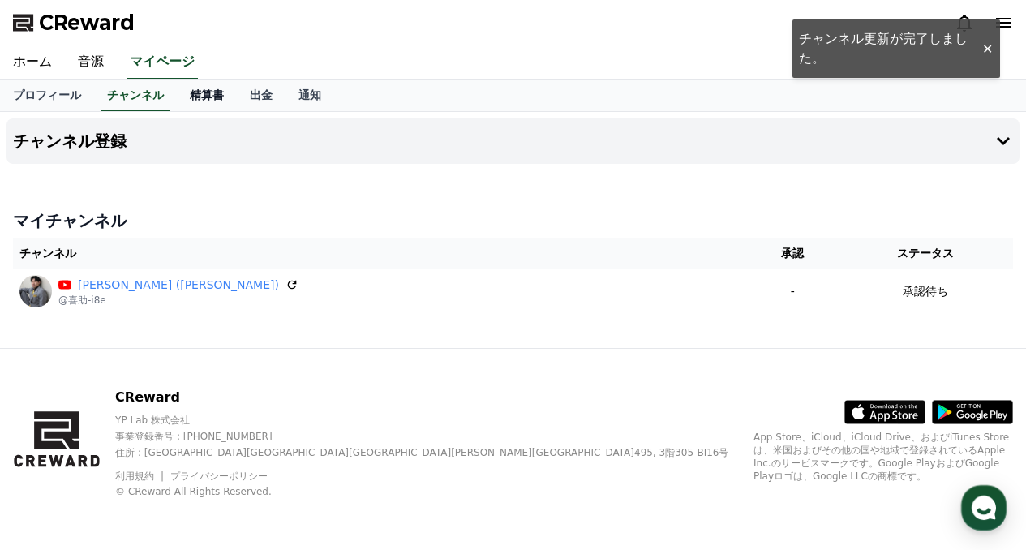
click at [179, 82] on link "精算書" at bounding box center [207, 95] width 60 height 31
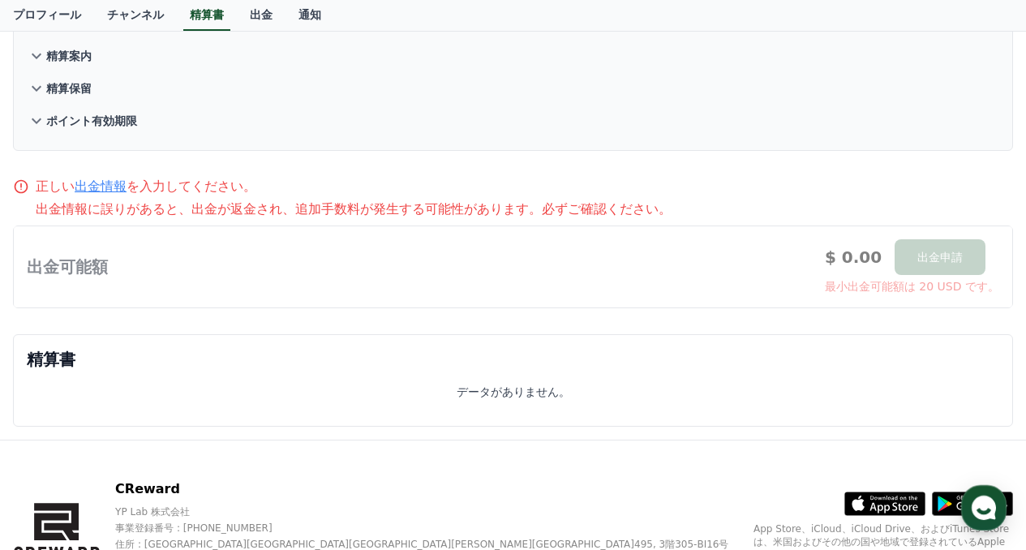
scroll to position [162, 0]
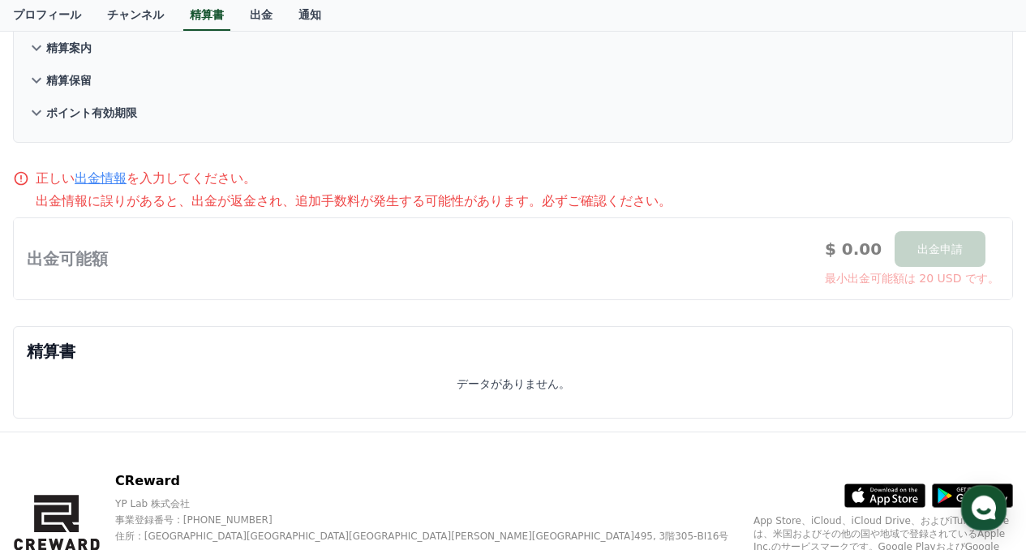
click at [195, 247] on div at bounding box center [513, 258] width 998 height 81
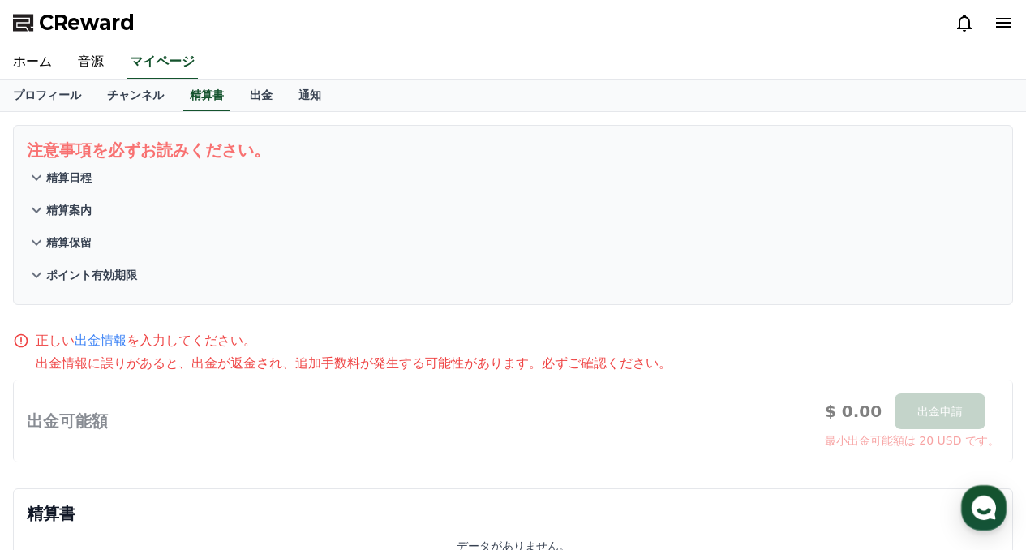
scroll to position [0, 0]
click at [237, 85] on link "出金" at bounding box center [261, 95] width 49 height 31
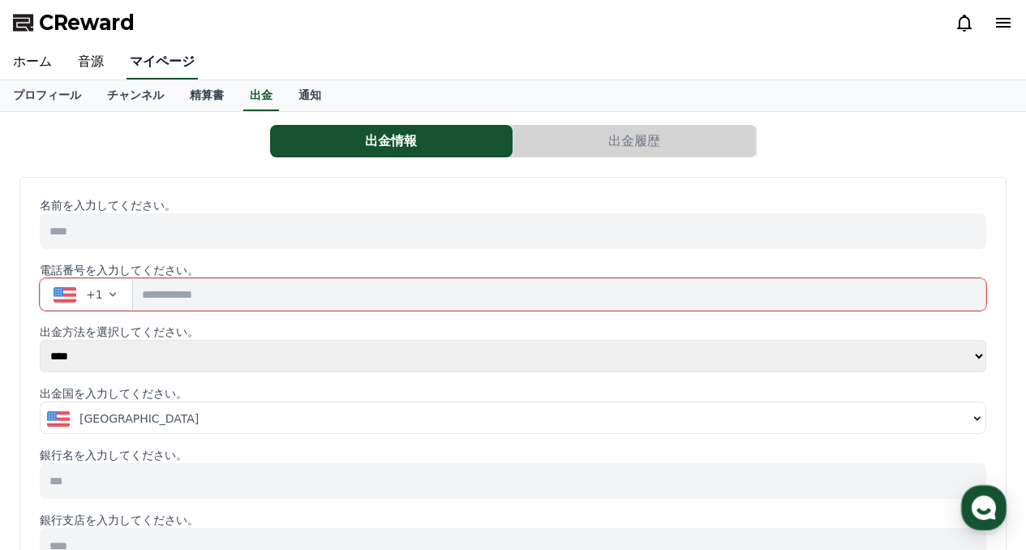
drag, startPoint x: 114, startPoint y: 367, endPoint x: 124, endPoint y: 54, distance: 313.2
click at [115, 106] on link "チャンネル" at bounding box center [135, 95] width 83 height 31
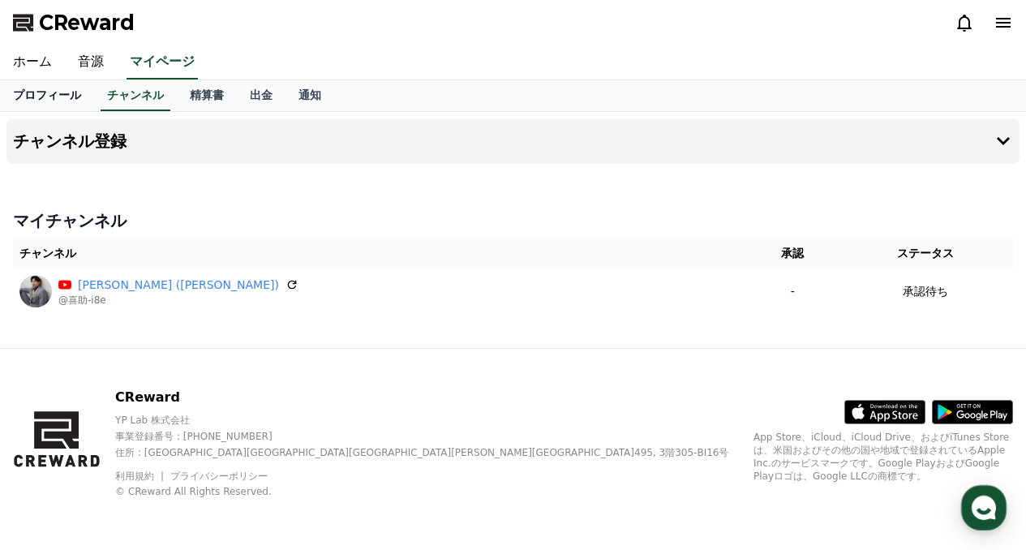
click at [48, 99] on link "プロフィール" at bounding box center [47, 95] width 94 height 31
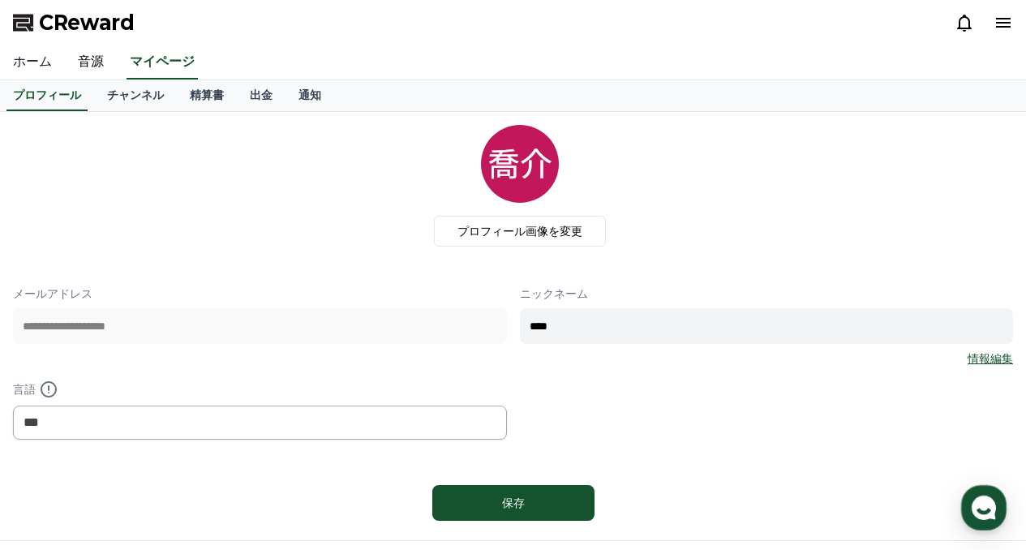
click at [48, 57] on link "ホーム" at bounding box center [32, 62] width 65 height 34
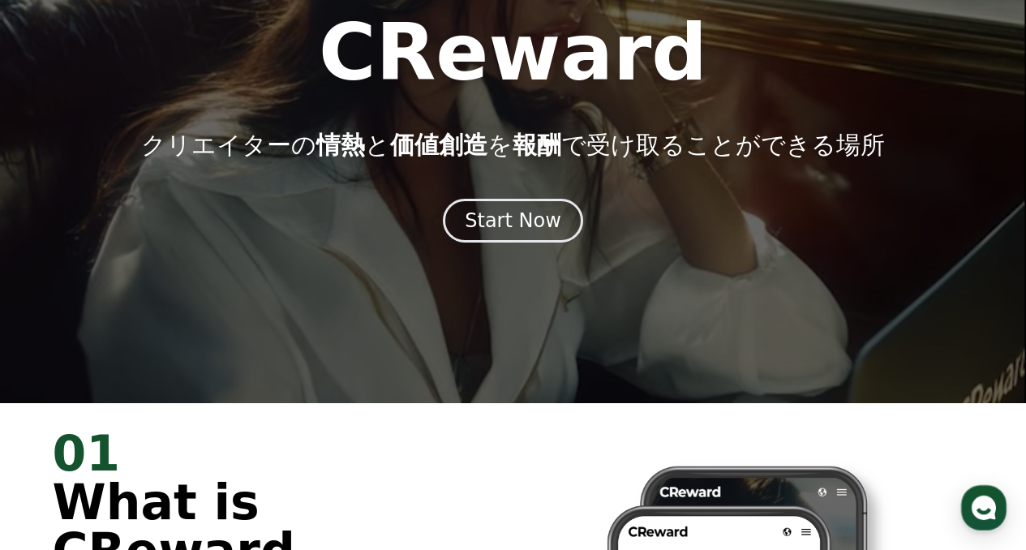
drag, startPoint x: 436, startPoint y: 243, endPoint x: 447, endPoint y: -97, distance: 340.0
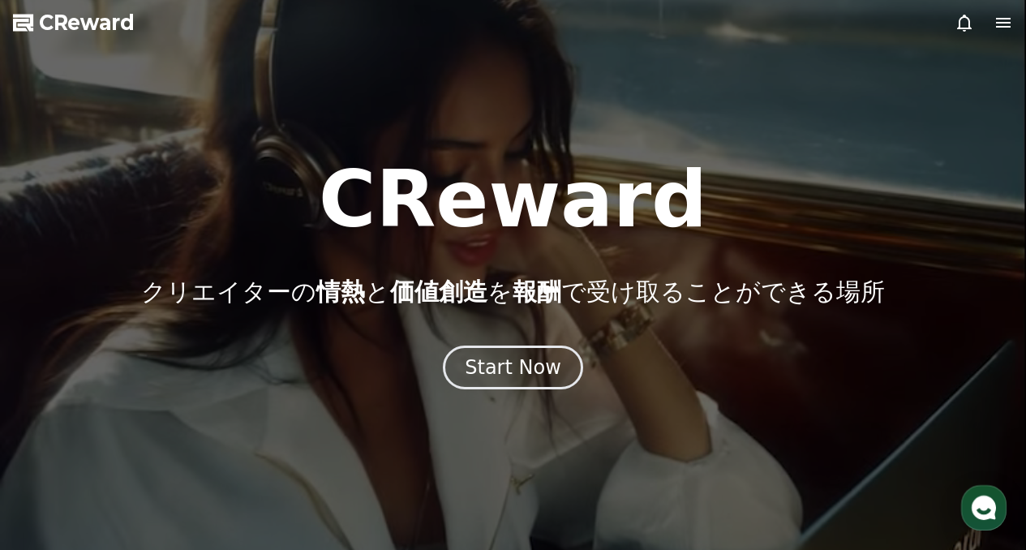
drag, startPoint x: 466, startPoint y: 232, endPoint x: 457, endPoint y: -26, distance: 258.0
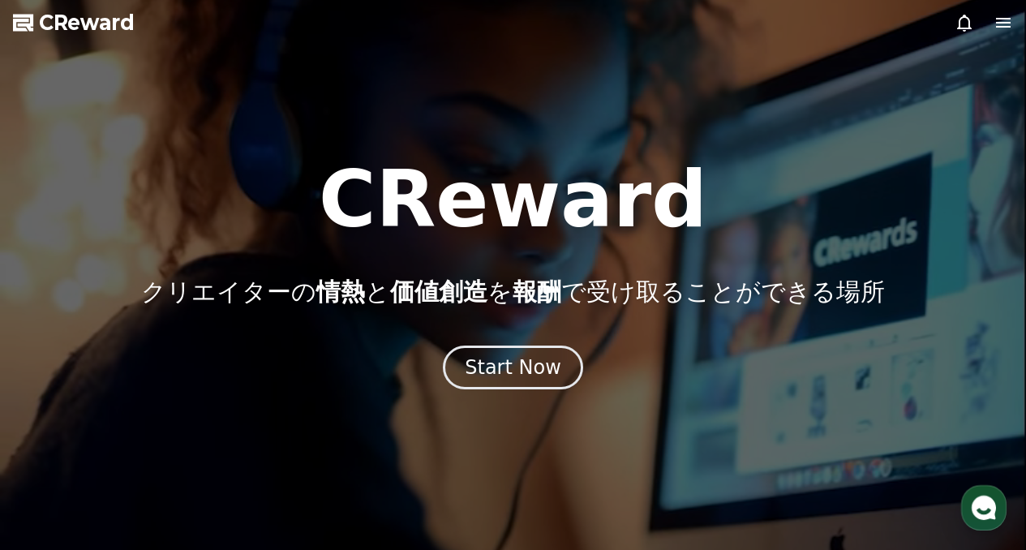
click at [1007, 19] on icon at bounding box center [1003, 22] width 19 height 19
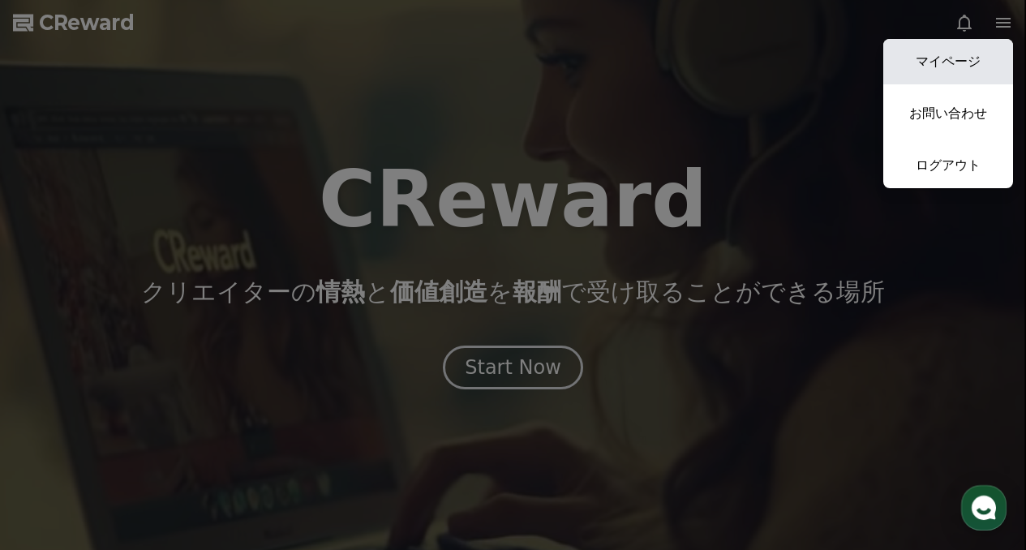
click at [968, 65] on link "マイページ" at bounding box center [948, 61] width 130 height 45
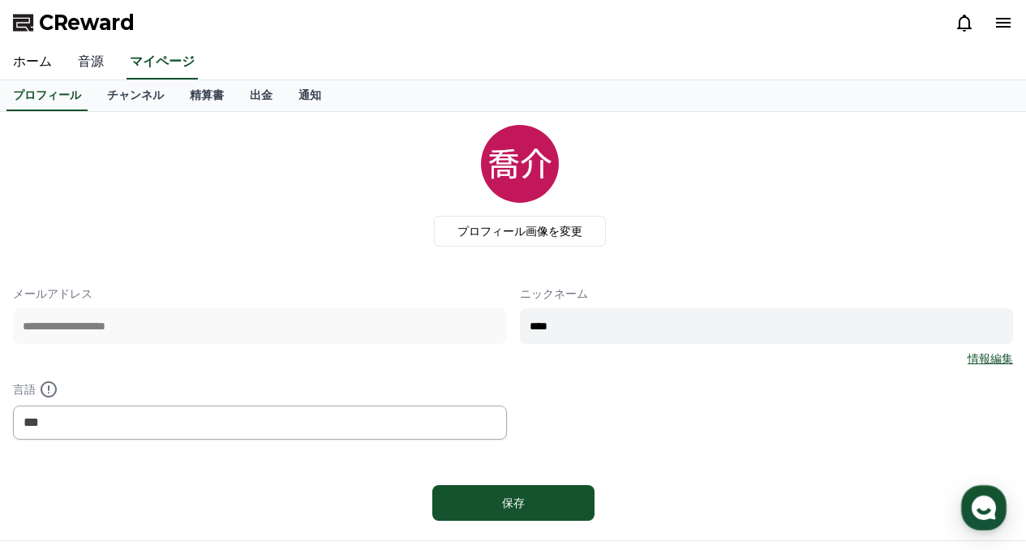
click at [84, 63] on link "音源" at bounding box center [91, 62] width 52 height 34
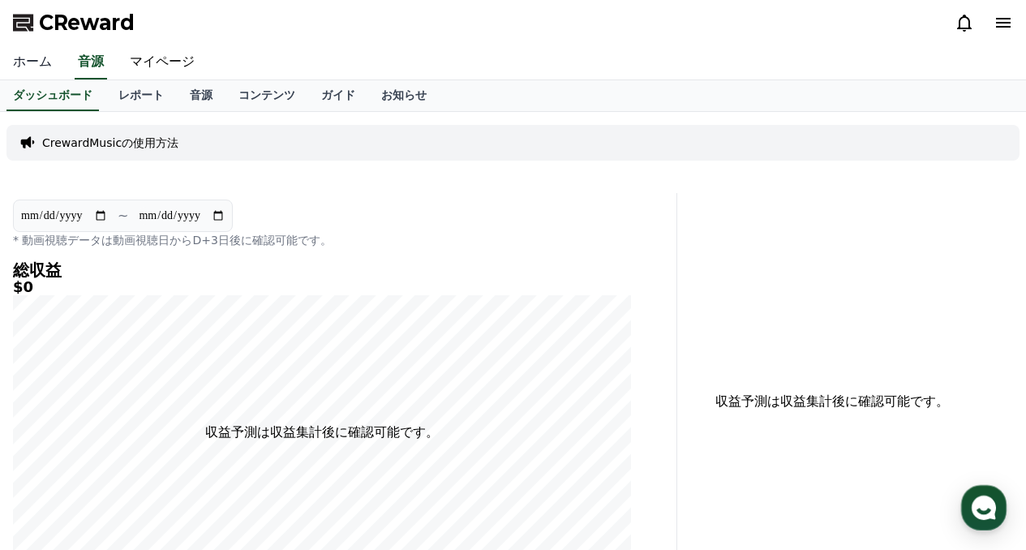
click at [48, 61] on link "ホーム" at bounding box center [32, 62] width 65 height 34
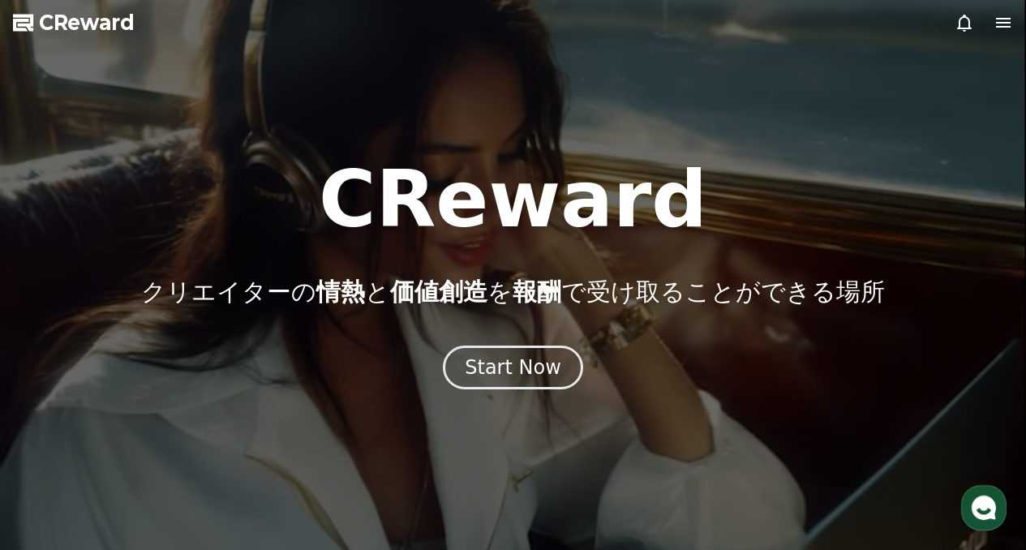
click at [1009, 27] on icon at bounding box center [1003, 23] width 15 height 10
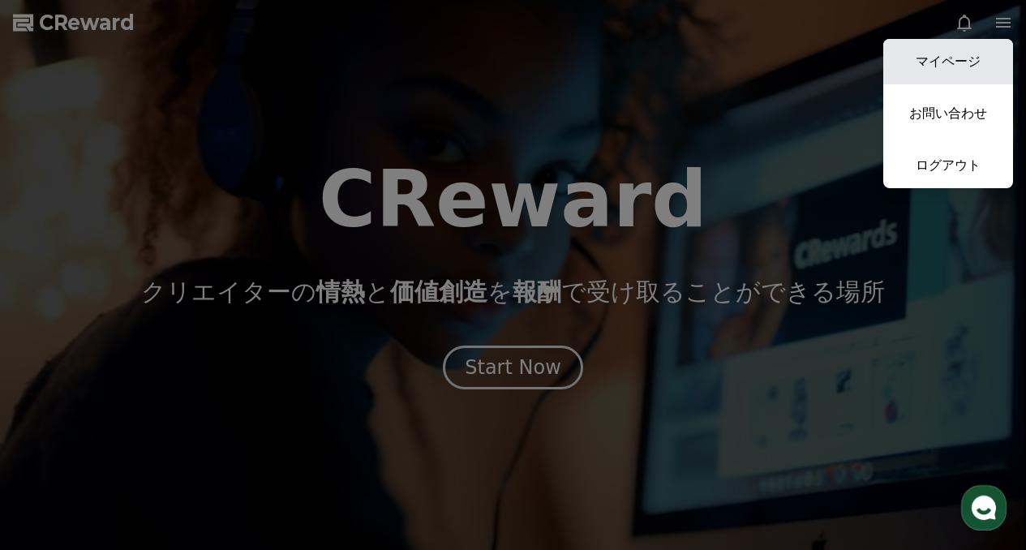
click at [942, 64] on link "マイページ" at bounding box center [948, 61] width 130 height 45
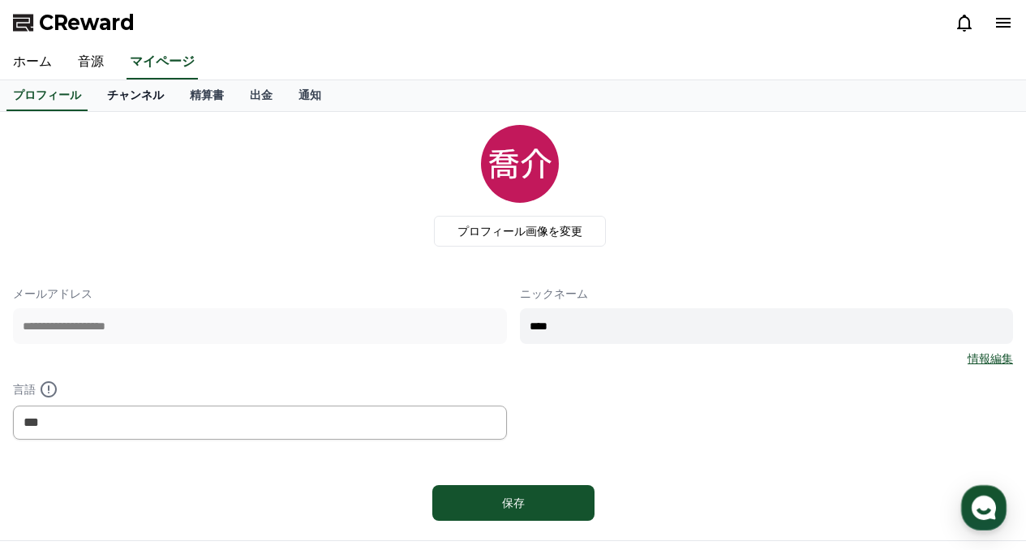
click at [105, 101] on link "チャンネル" at bounding box center [135, 95] width 83 height 31
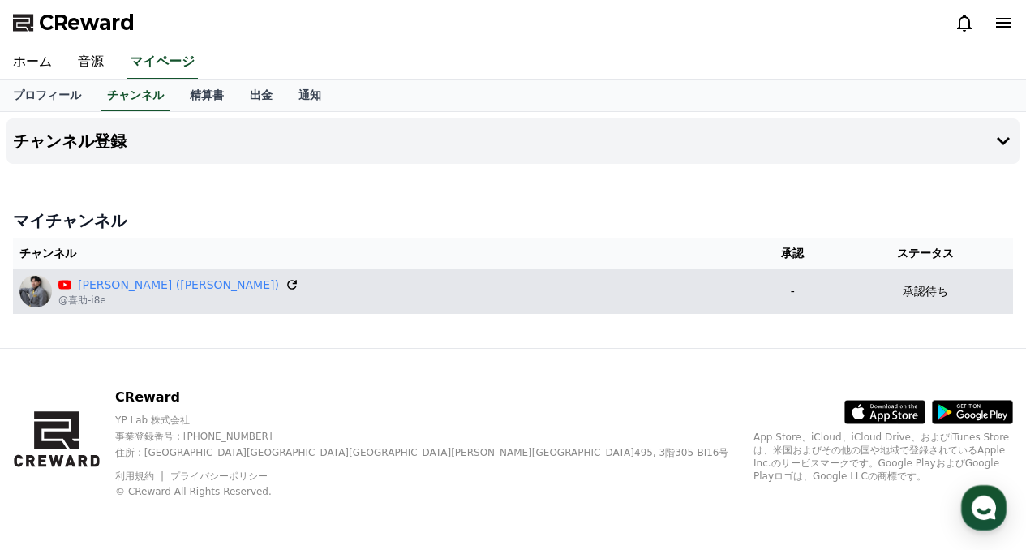
click at [285, 285] on icon at bounding box center [292, 284] width 15 height 15
click at [285, 277] on icon at bounding box center [292, 284] width 15 height 15
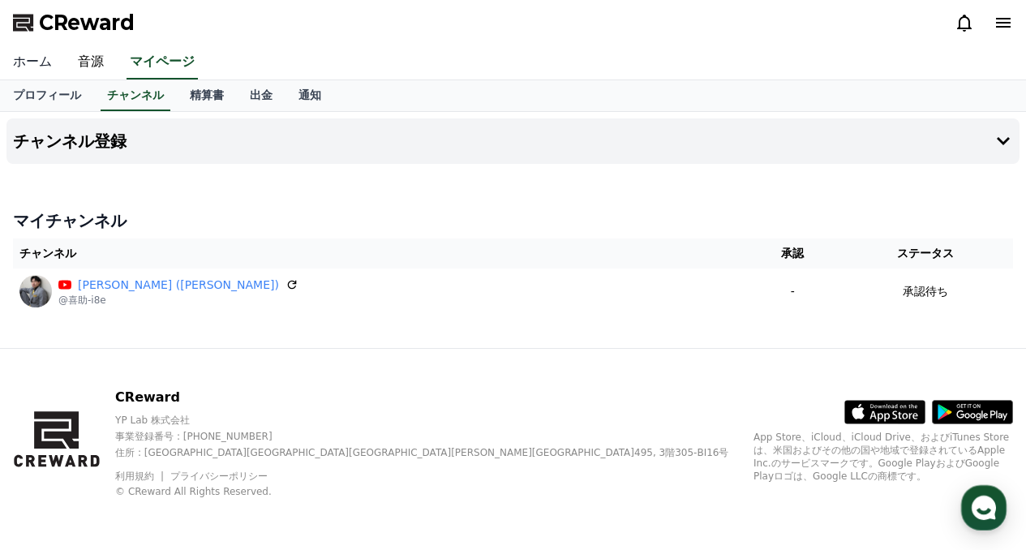
click at [31, 57] on link "ホーム" at bounding box center [32, 62] width 65 height 34
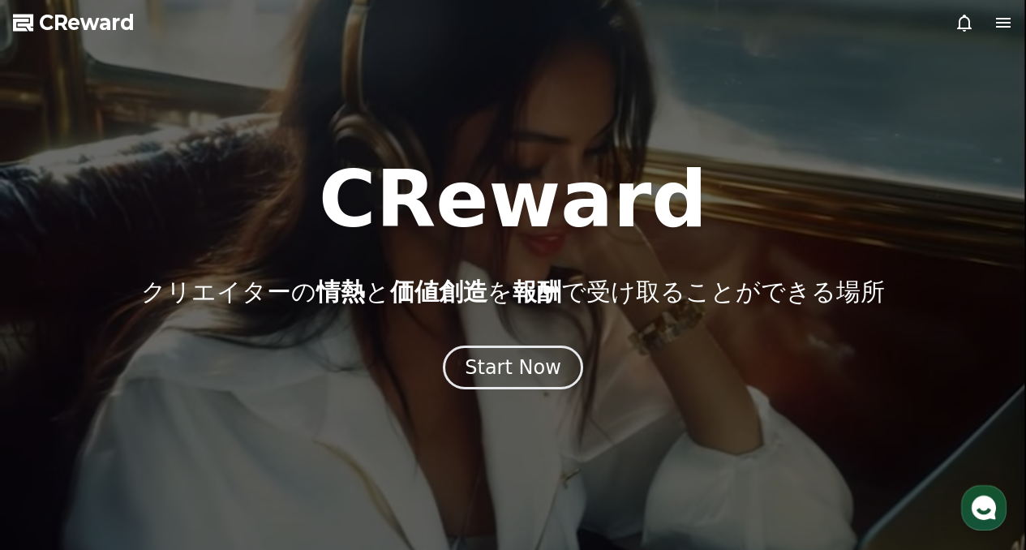
click at [1011, 33] on div at bounding box center [513, 275] width 1026 height 550
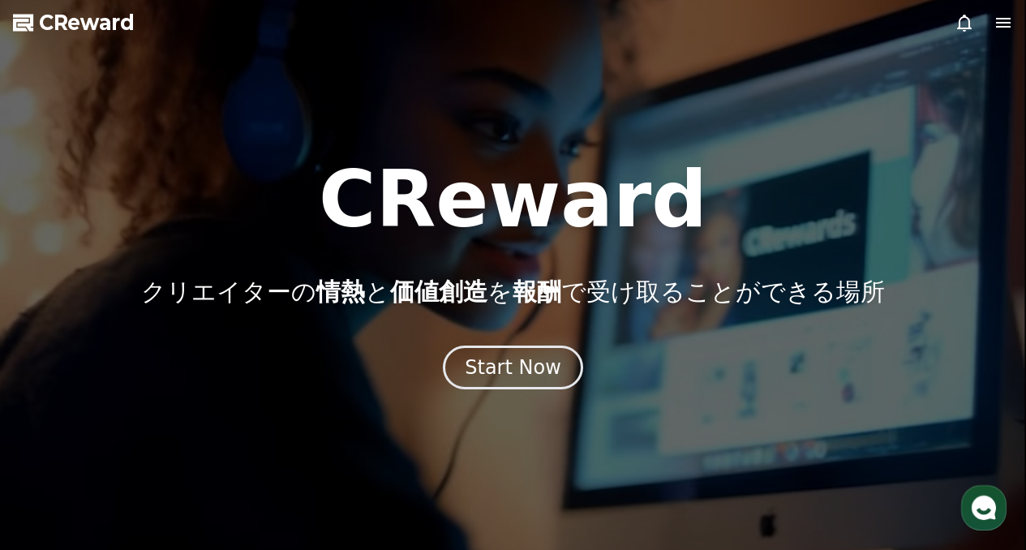
click at [1011, 26] on icon at bounding box center [1003, 22] width 19 height 19
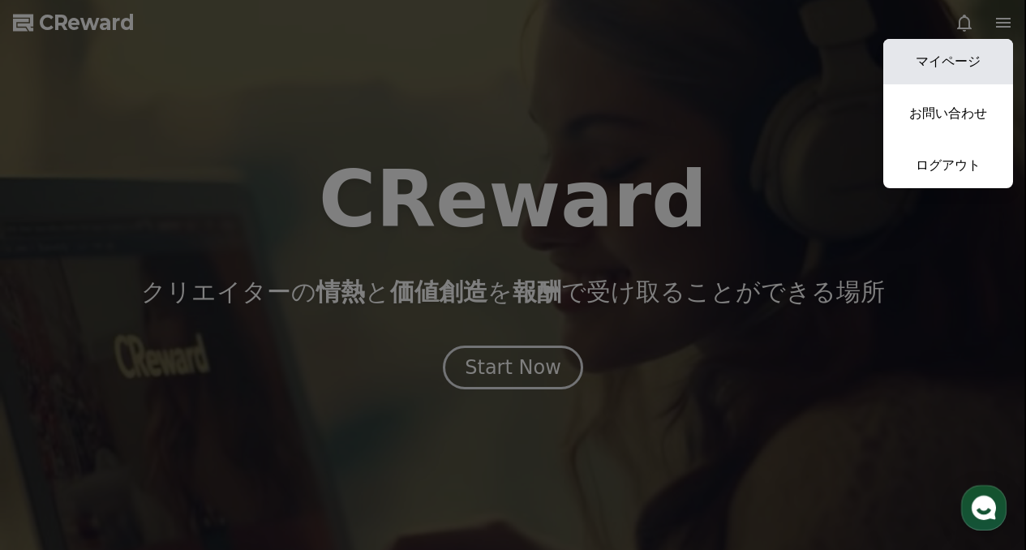
click at [915, 75] on link "マイページ" at bounding box center [948, 61] width 130 height 45
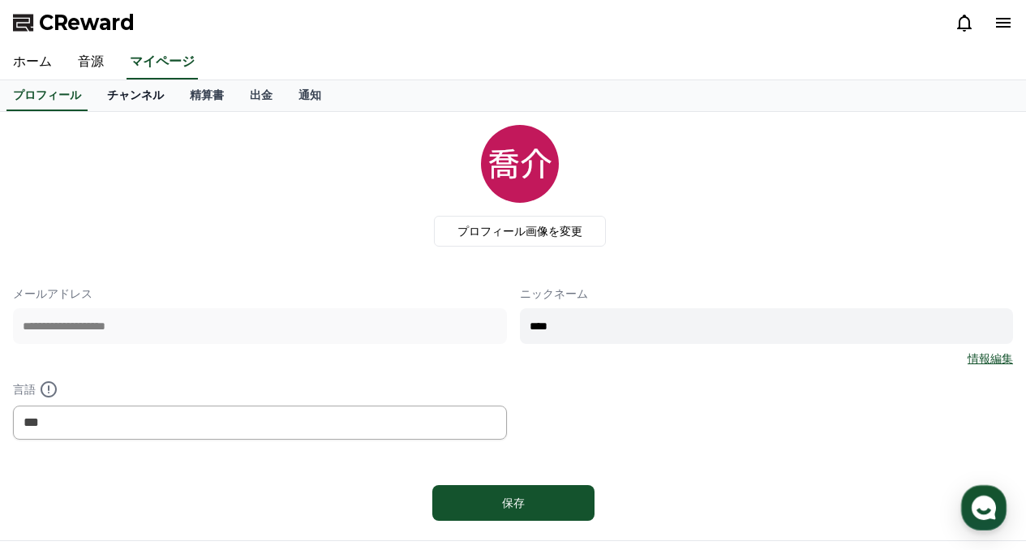
click at [123, 87] on link "チャンネル" at bounding box center [135, 95] width 83 height 31
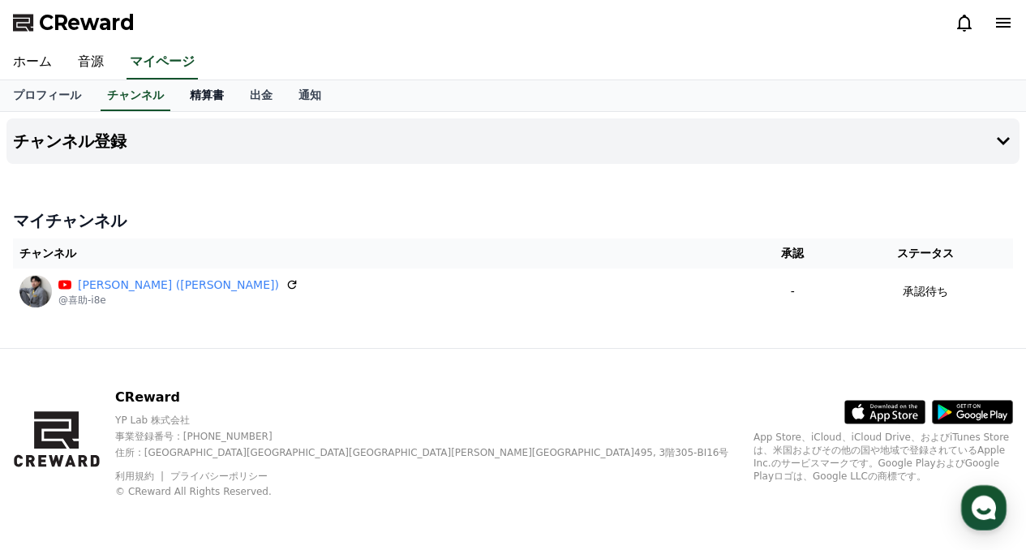
click at [177, 101] on link "精算書" at bounding box center [207, 95] width 60 height 31
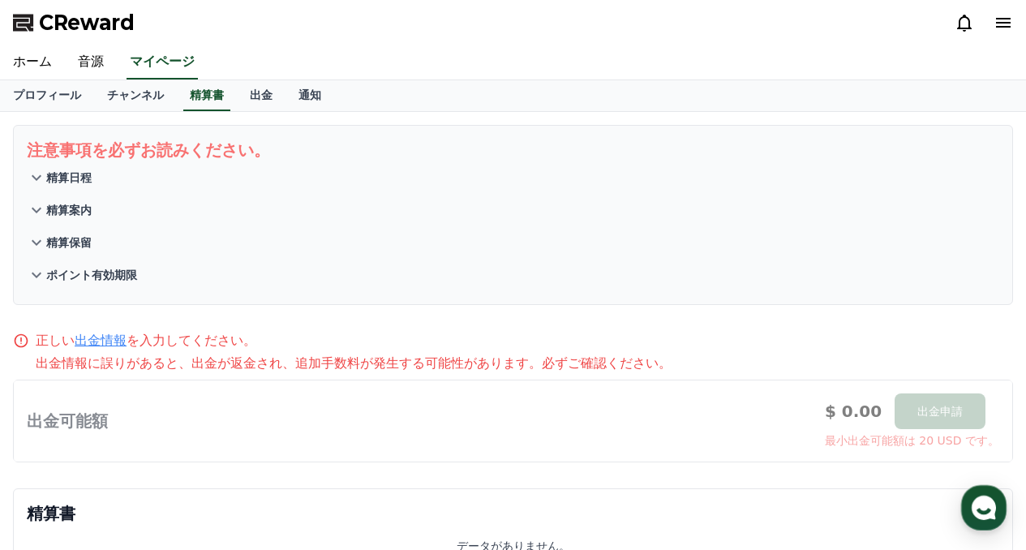
click at [101, 179] on button "精算日程" at bounding box center [513, 177] width 972 height 32
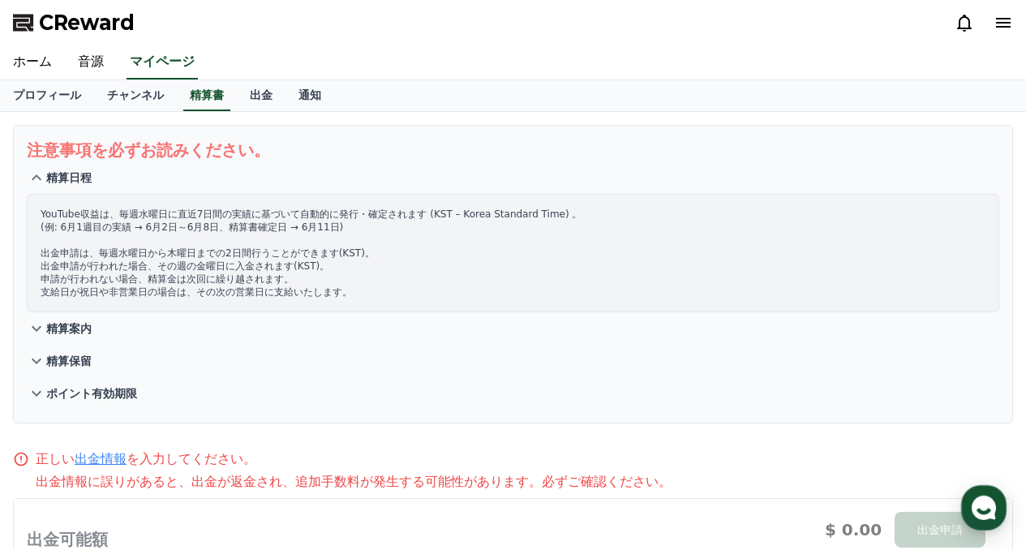
click at [75, 180] on p "精算日程" at bounding box center [68, 178] width 45 height 16
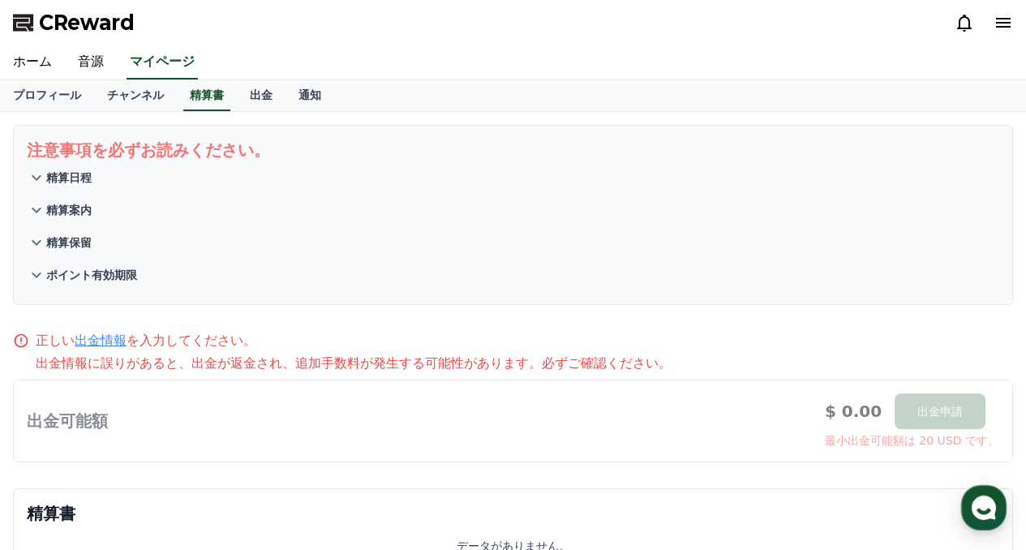
click at [80, 217] on p "精算案内" at bounding box center [68, 210] width 45 height 16
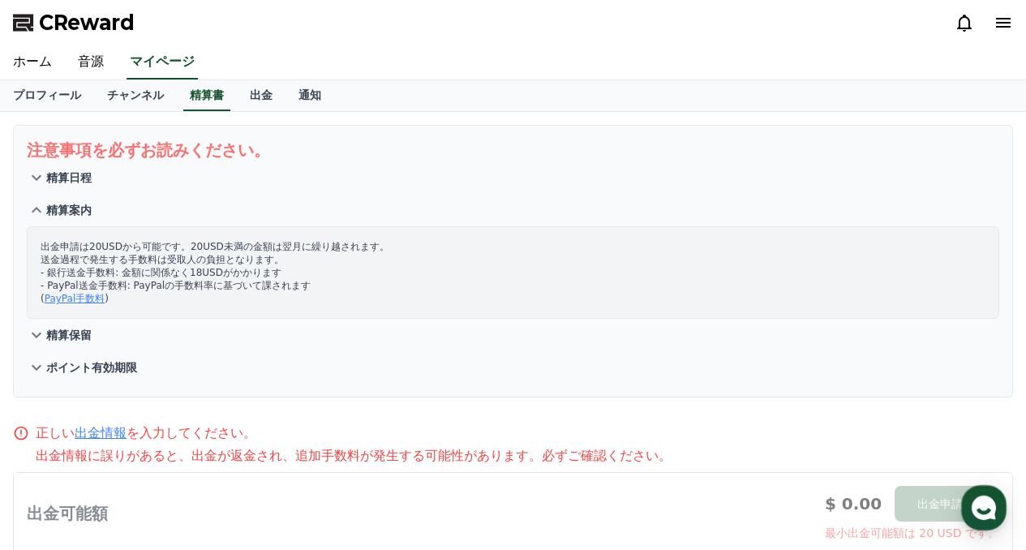
click at [86, 208] on p "精算案内" at bounding box center [68, 210] width 45 height 16
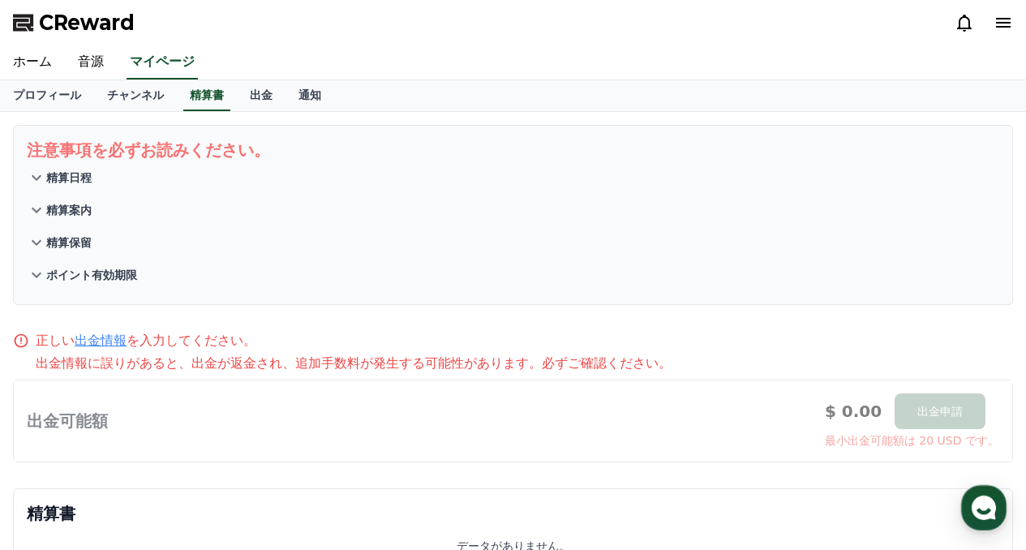
click at [85, 244] on p "精算保留" at bounding box center [68, 242] width 45 height 16
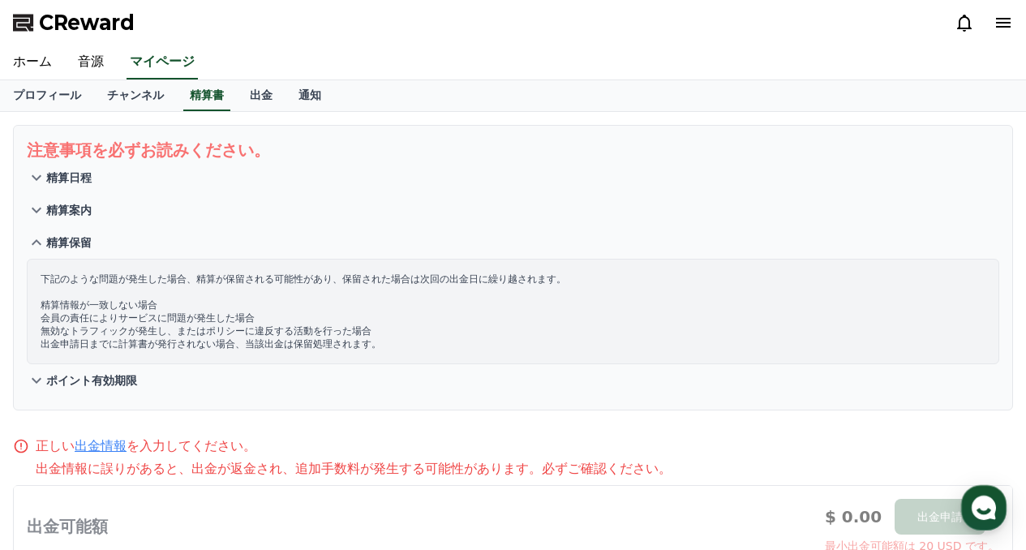
click at [78, 248] on p "精算保留" at bounding box center [68, 242] width 45 height 16
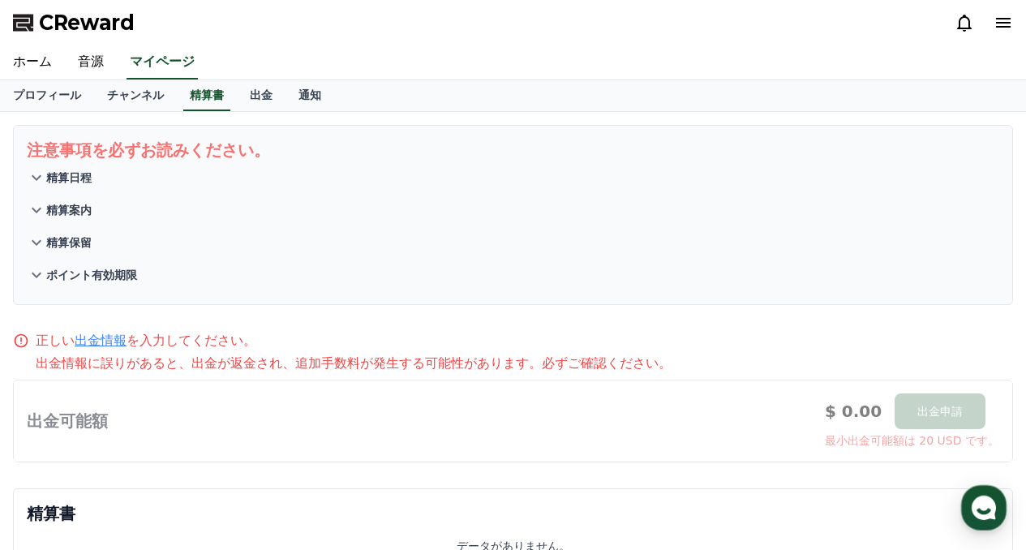
click at [84, 282] on p "ポイント有効期限" at bounding box center [91, 275] width 91 height 16
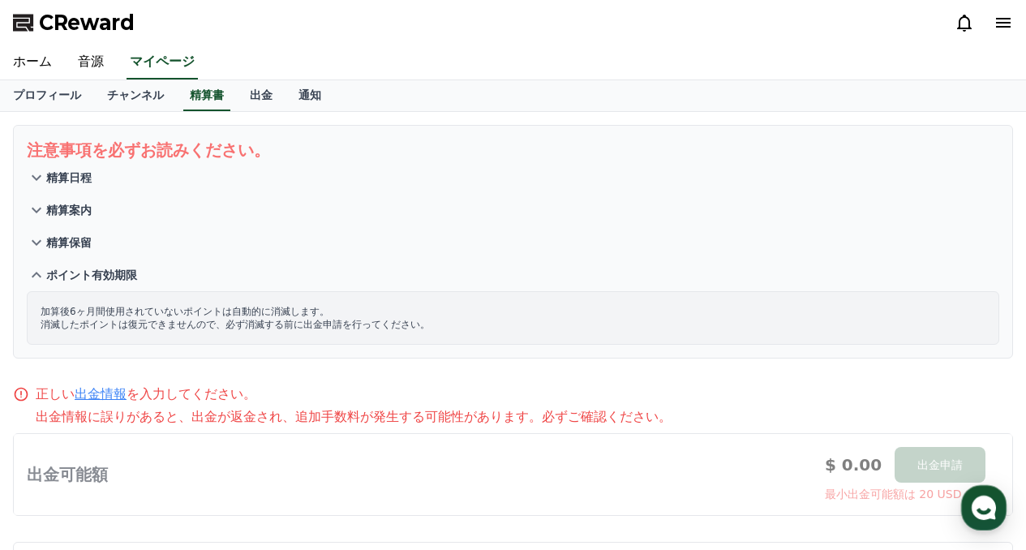
click at [85, 276] on p "ポイント有効期限" at bounding box center [91, 275] width 91 height 16
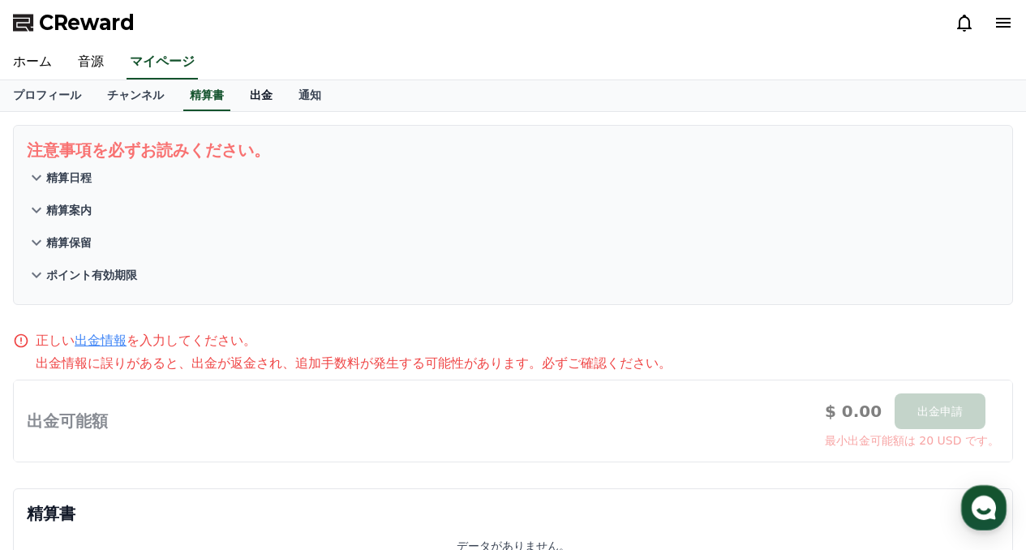
click at [237, 101] on link "出金" at bounding box center [261, 95] width 49 height 31
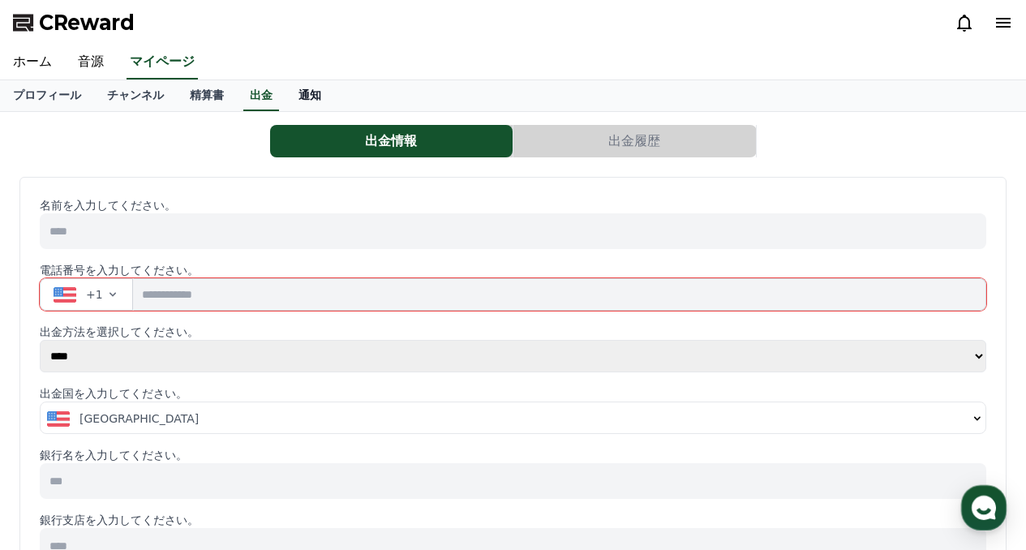
click at [287, 105] on link "通知" at bounding box center [309, 95] width 49 height 31
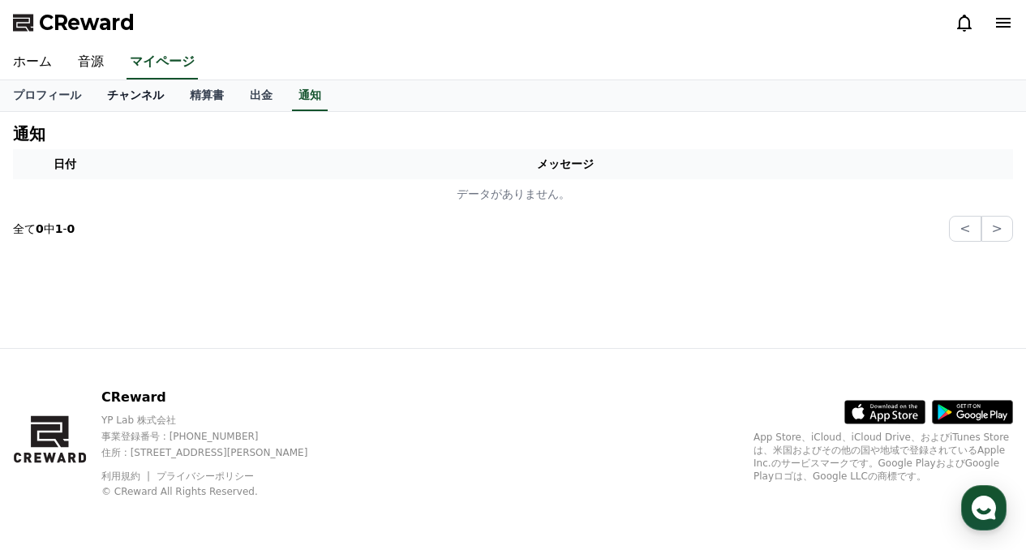
click at [106, 84] on link "チャンネル" at bounding box center [135, 95] width 83 height 31
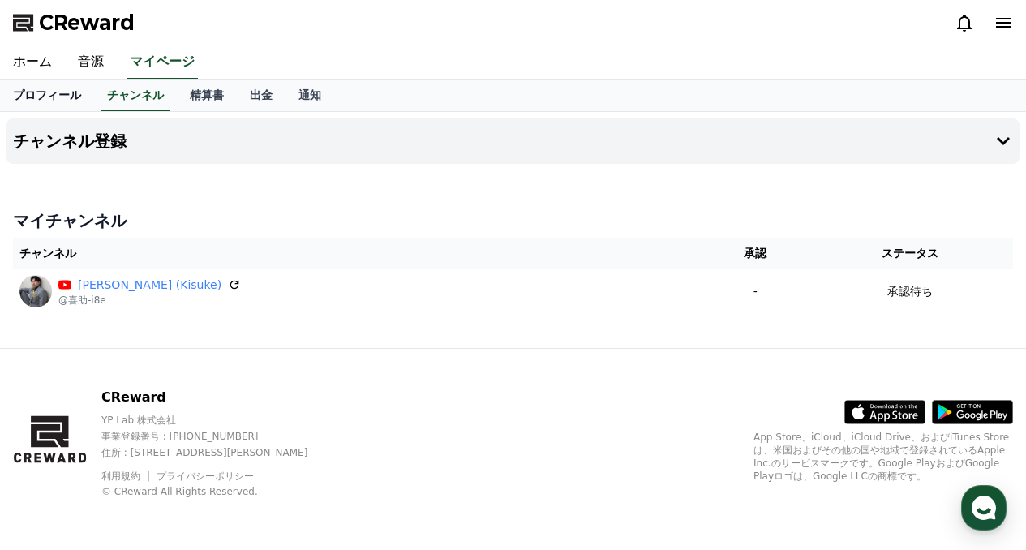
click at [30, 93] on link "プロフィール" at bounding box center [47, 95] width 94 height 31
